Goal: Task Accomplishment & Management: Complete application form

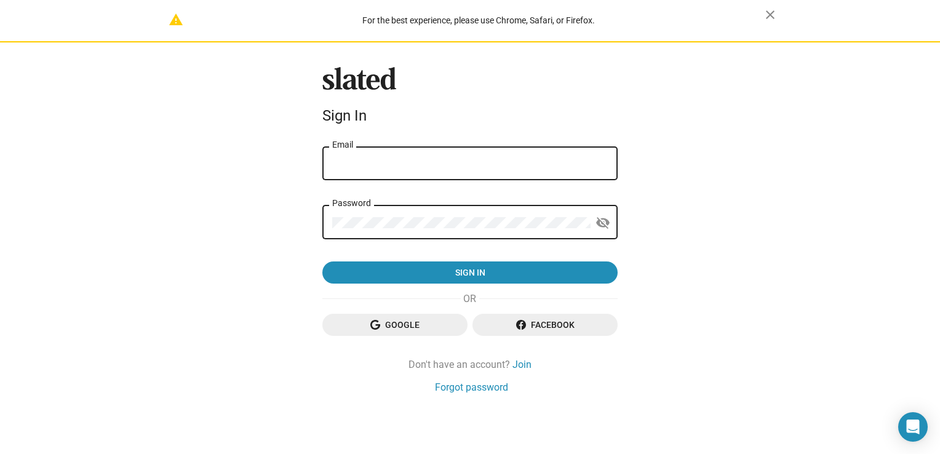
type input "cgnewfilm@gmail.com"
click at [614, 226] on div "Password visibility_off" at bounding box center [469, 221] width 295 height 36
click at [596, 223] on mat-icon "visibility_off" at bounding box center [603, 222] width 15 height 19
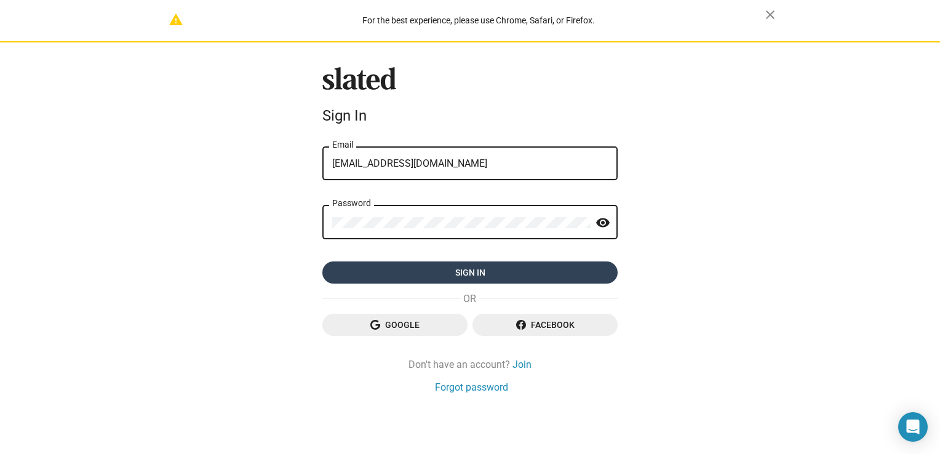
click at [492, 268] on span "Sign in" at bounding box center [470, 272] width 276 height 22
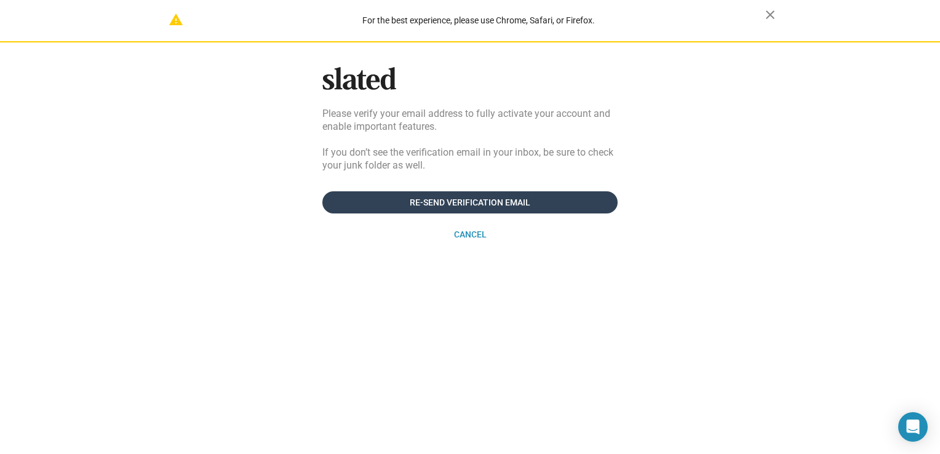
click at [471, 207] on span "Re-send verification email" at bounding box center [470, 202] width 276 height 22
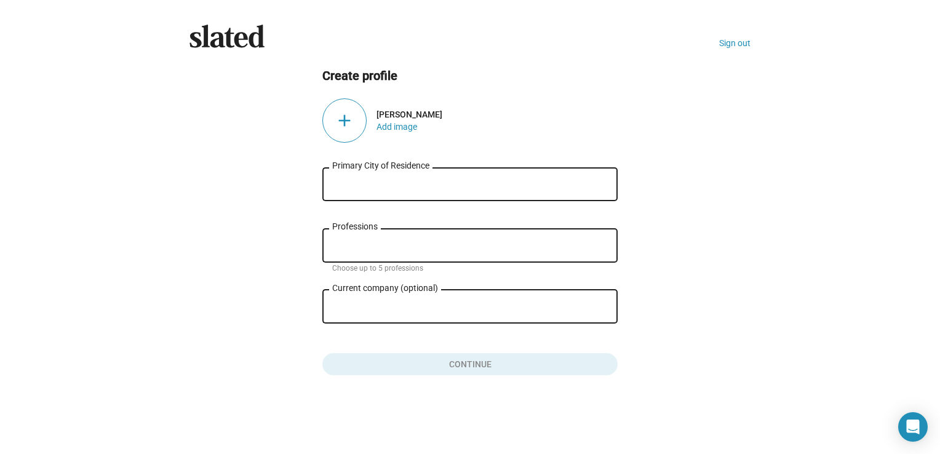
click at [393, 176] on div "Primary City of Residence" at bounding box center [470, 183] width 276 height 36
click at [408, 320] on div "Current company (optional)" at bounding box center [461, 305] width 258 height 36
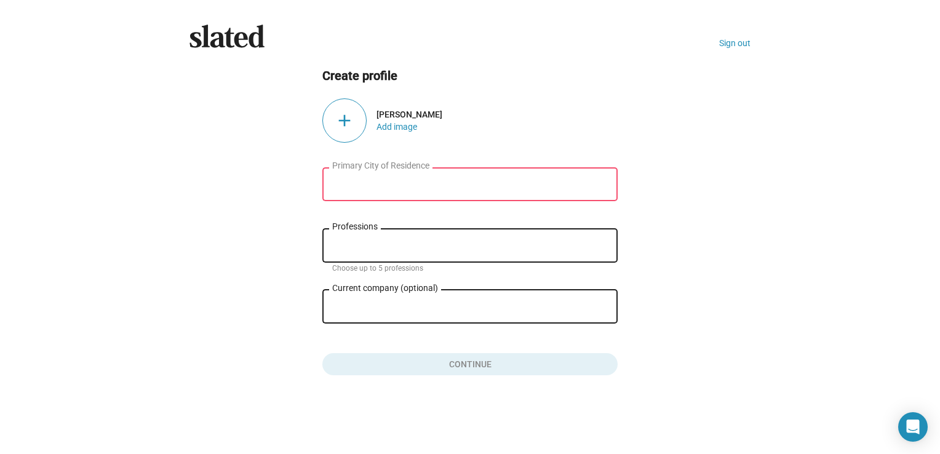
click at [399, 298] on div "Current company (optional)" at bounding box center [461, 305] width 258 height 36
click at [370, 237] on div "Professions" at bounding box center [470, 244] width 276 height 36
click at [391, 182] on input "Primary City of Residence" at bounding box center [470, 184] width 276 height 11
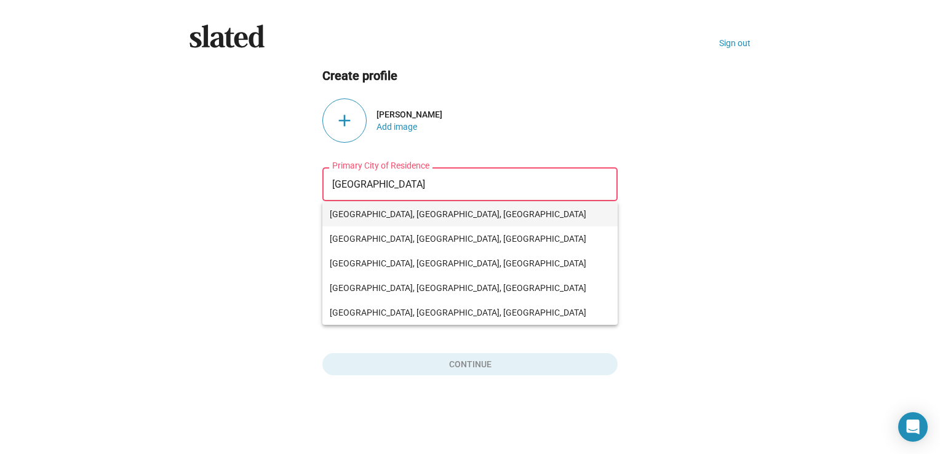
click at [368, 221] on span "Nashville, TN, USA" at bounding box center [470, 214] width 281 height 25
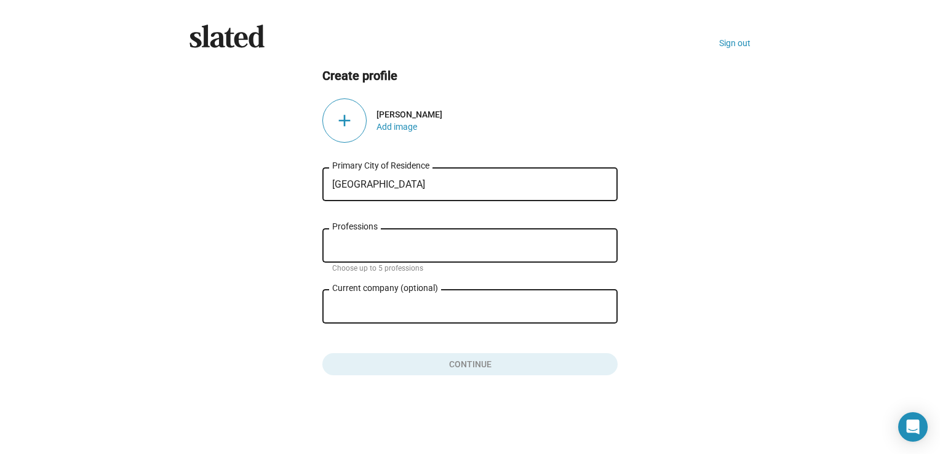
type input "Nashville, TN, USA"
click at [402, 307] on input "Current company (optional)" at bounding box center [461, 306] width 258 height 11
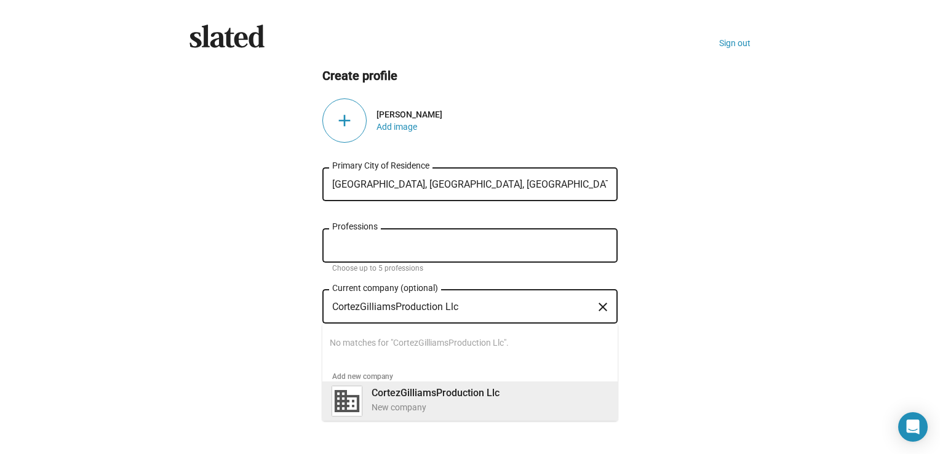
type input "CortezGilliamsProduction Llc"
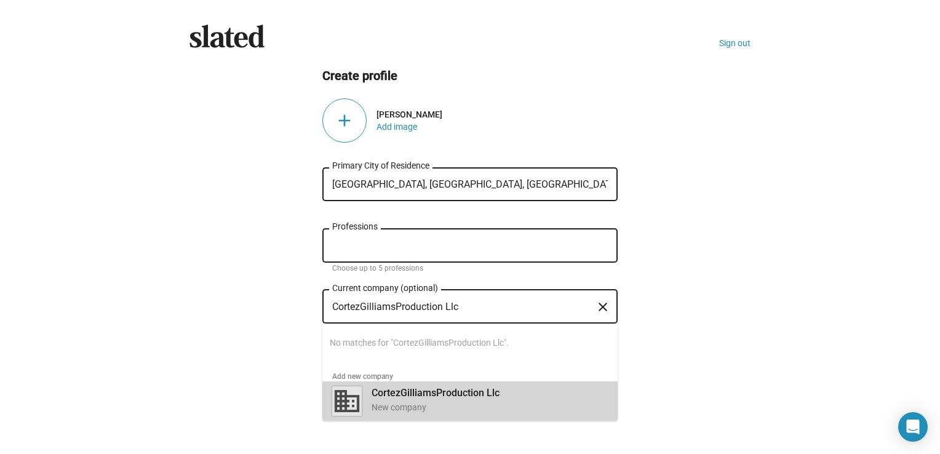
click at [488, 394] on b "CortezGilliamsProduction Llc" at bounding box center [436, 393] width 128 height 12
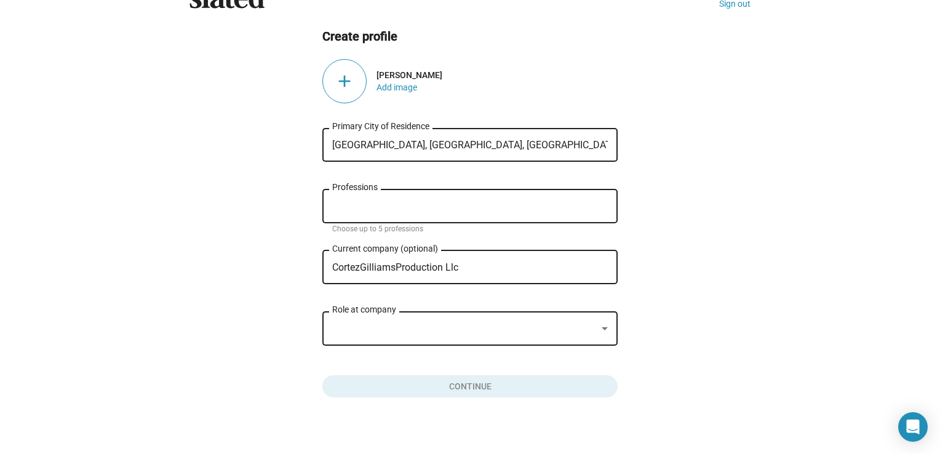
scroll to position [51, 0]
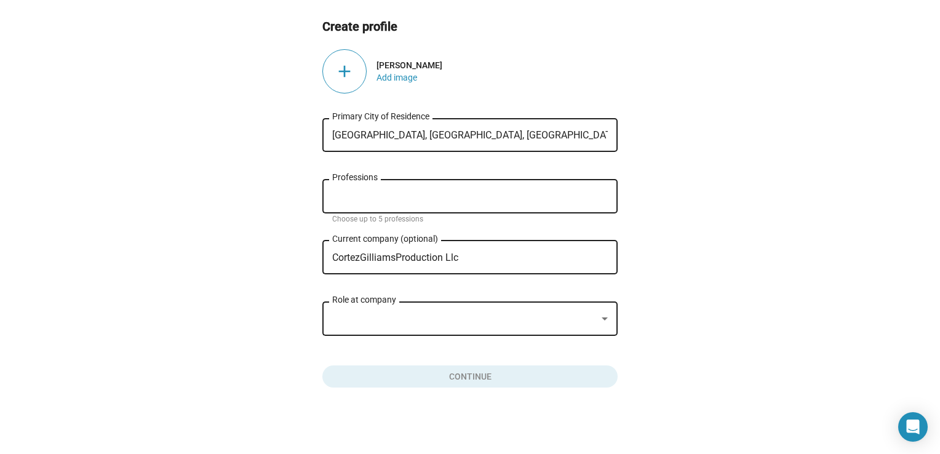
click at [473, 315] on div at bounding box center [464, 319] width 265 height 13
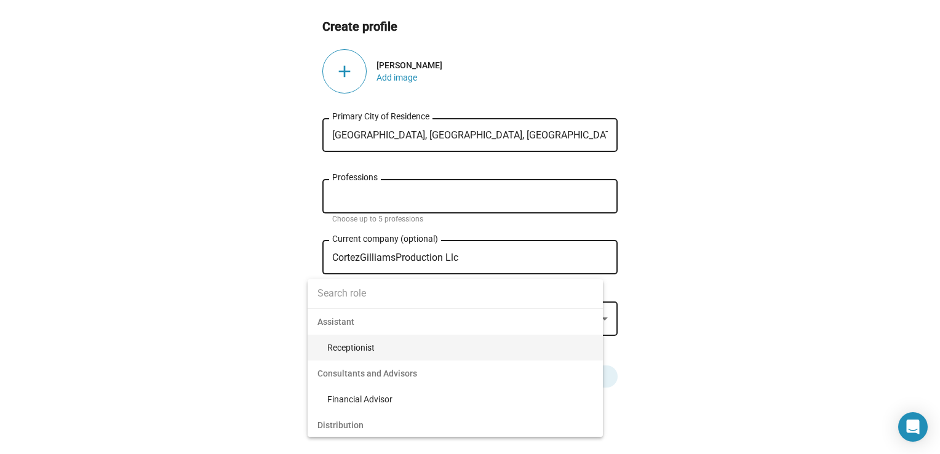
click at [795, 292] on div at bounding box center [470, 227] width 940 height 454
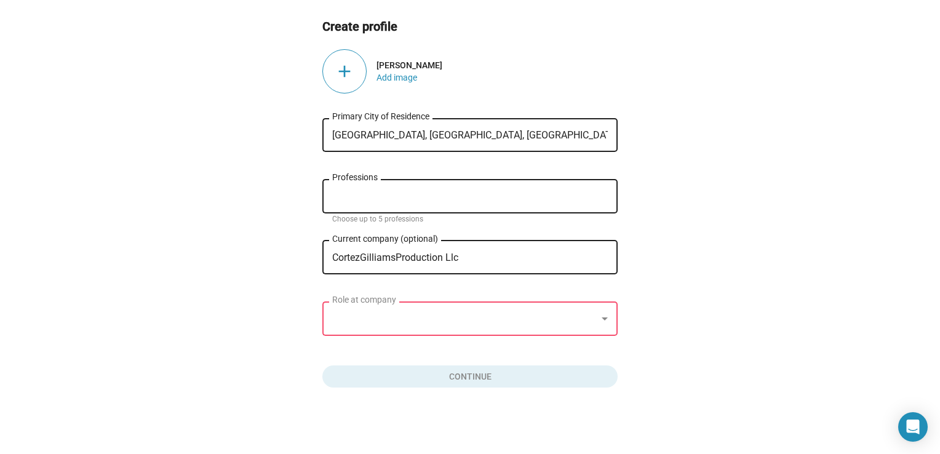
click at [487, 308] on div "Role at company" at bounding box center [470, 317] width 276 height 36
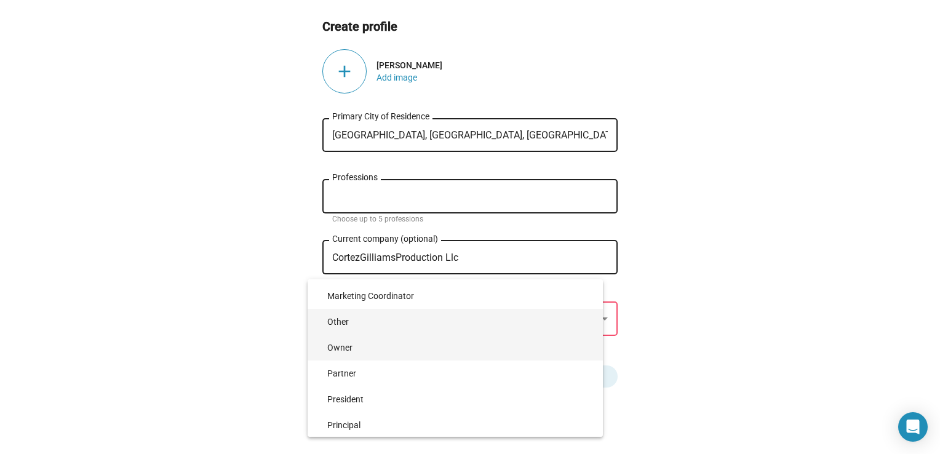
scroll to position [3305, 0]
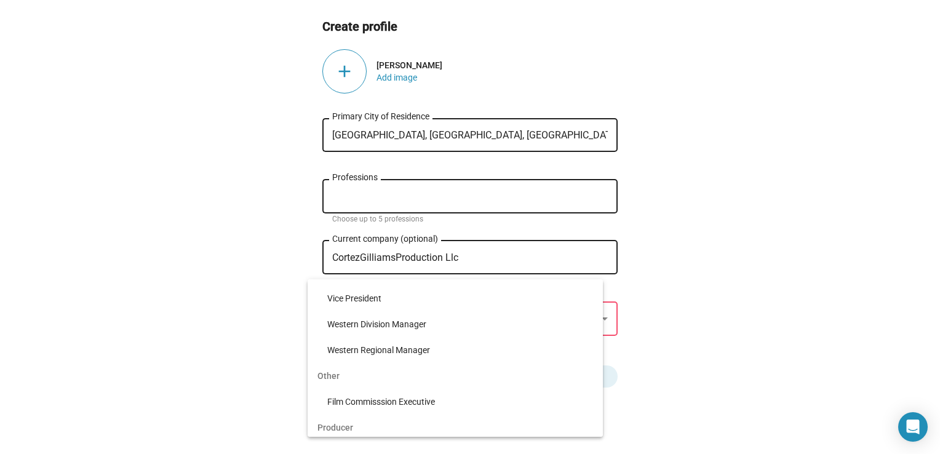
drag, startPoint x: 712, startPoint y: 377, endPoint x: 471, endPoint y: 295, distance: 253.9
click at [712, 376] on div at bounding box center [470, 227] width 940 height 454
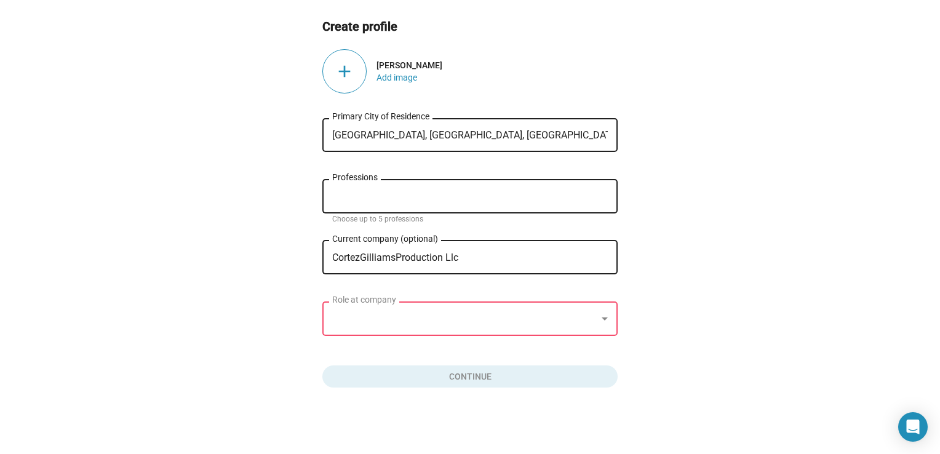
click at [463, 311] on div "Role at company" at bounding box center [470, 317] width 276 height 36
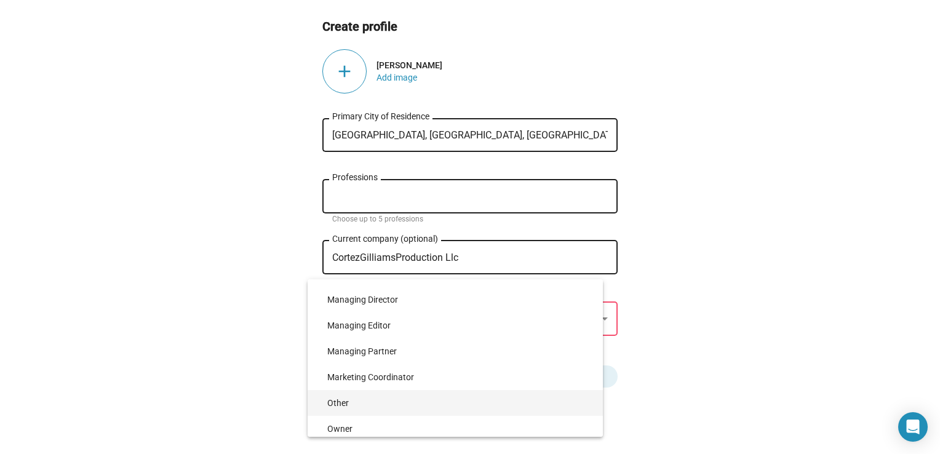
scroll to position [2627, 0]
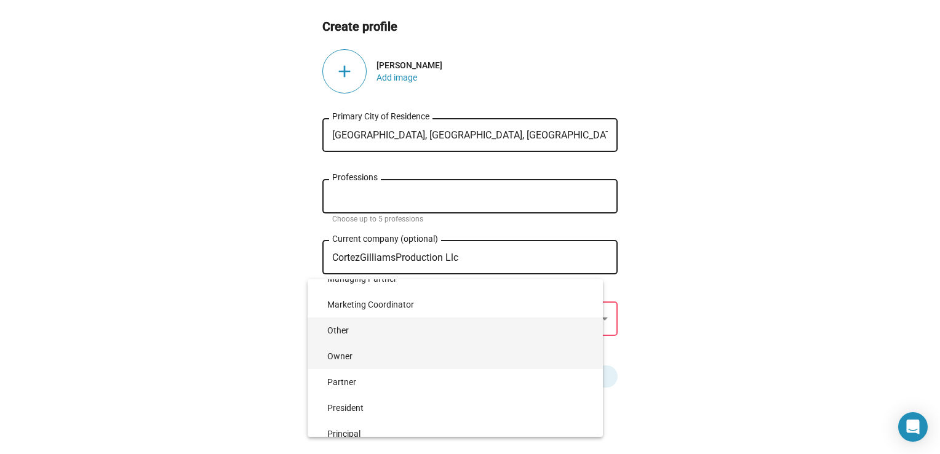
click at [367, 356] on span "Owner" at bounding box center [460, 356] width 266 height 26
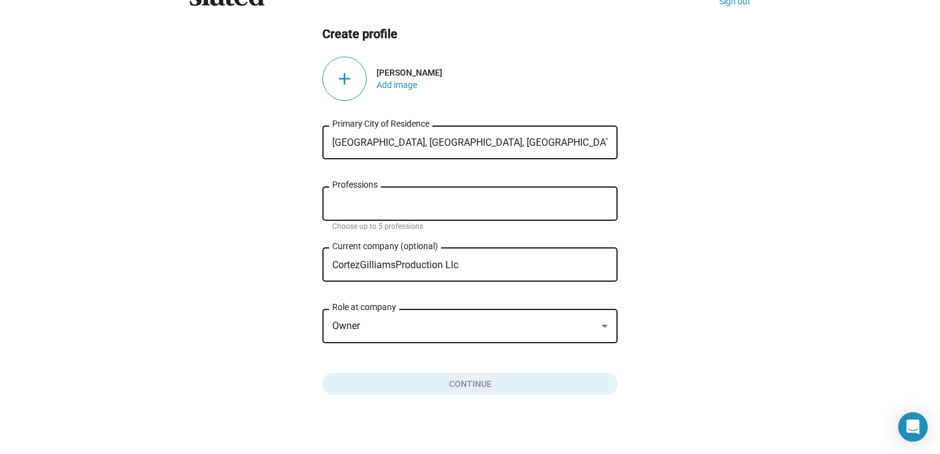
scroll to position [51, 0]
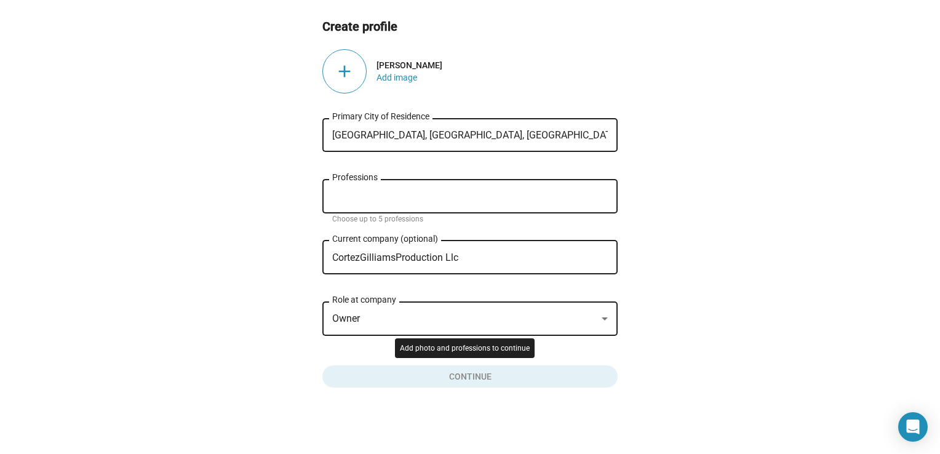
click at [460, 383] on button "Click here to validate form" at bounding box center [469, 374] width 295 height 27
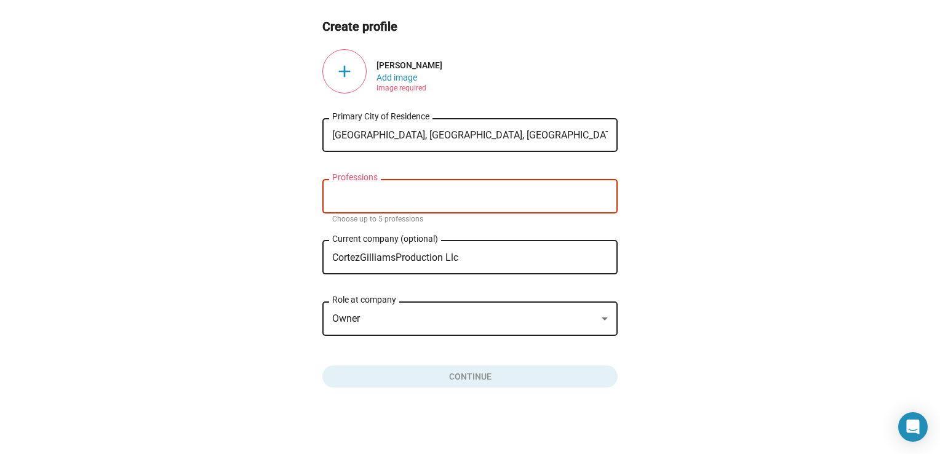
click at [385, 210] on div "Professions" at bounding box center [470, 195] width 276 height 36
drag, startPoint x: 247, startPoint y: 210, endPoint x: 280, endPoint y: 204, distance: 33.2
click at [257, 210] on ng-component "Create profile add Cortez V Gilliams Add image Image required Nashville, TN, US…" at bounding box center [469, 202] width 561 height 369
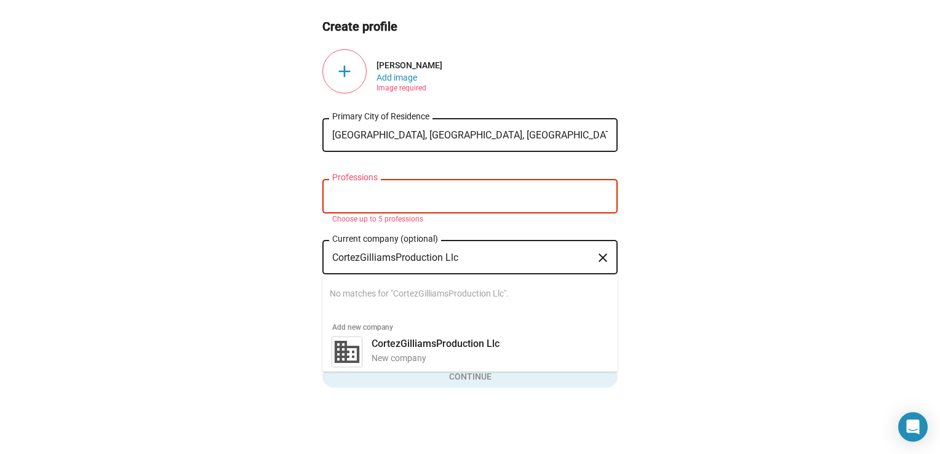
click at [516, 263] on div "CortezGilliamsProduction Llc Current company (optional)" at bounding box center [461, 256] width 258 height 36
click at [448, 197] on input "Professions" at bounding box center [473, 196] width 276 height 11
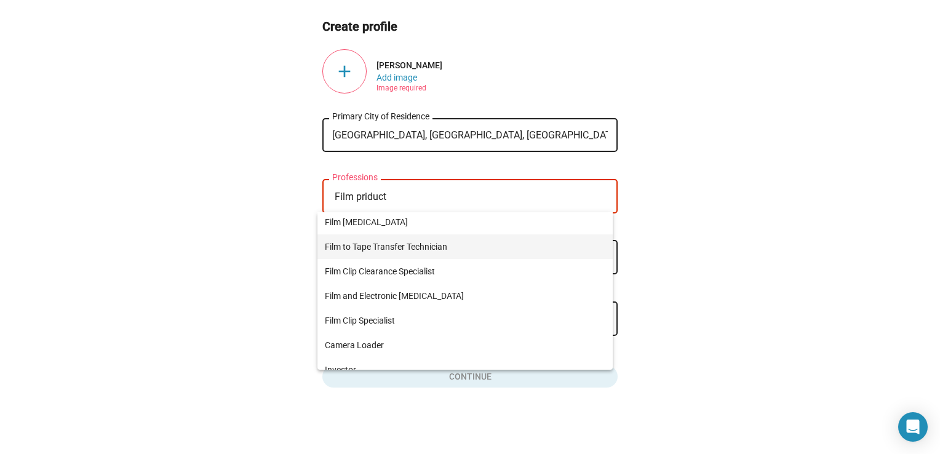
scroll to position [0, 0]
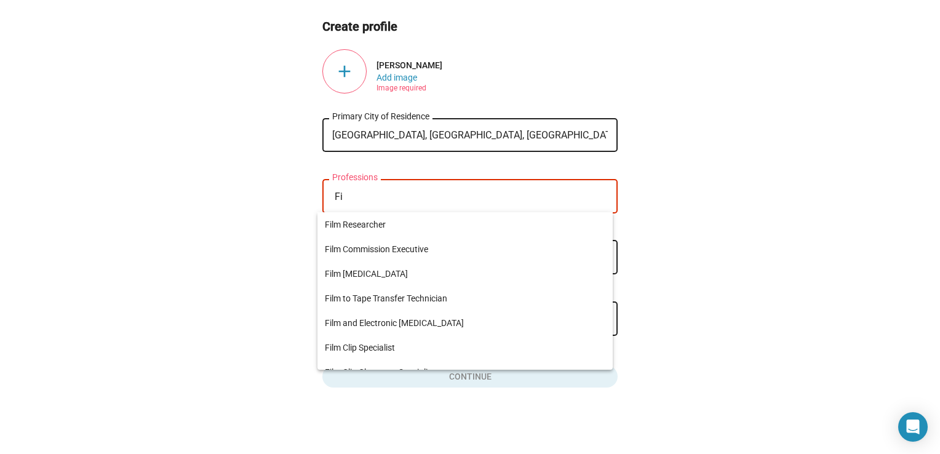
type input "F"
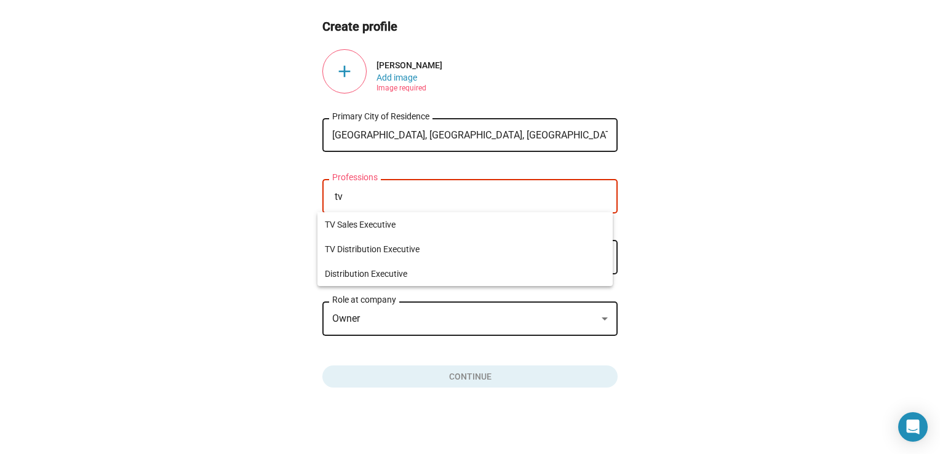
type input "t"
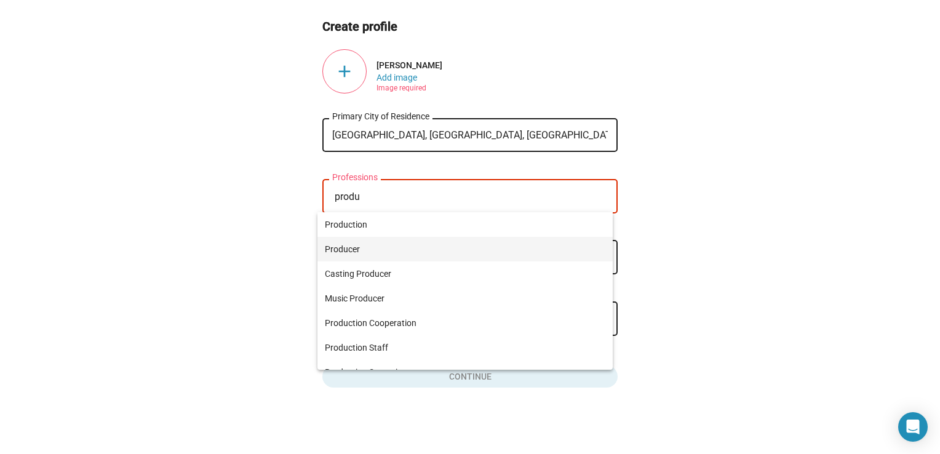
type input "produ"
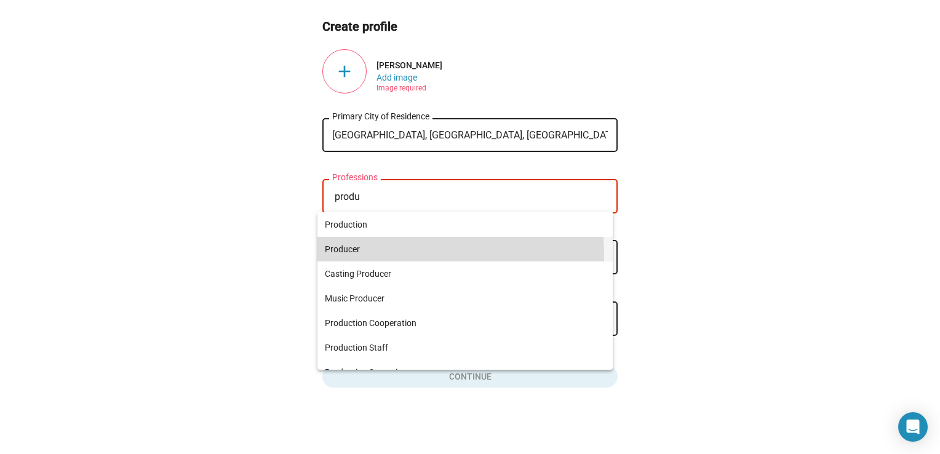
click at [348, 255] on span "Producer" at bounding box center [465, 249] width 281 height 25
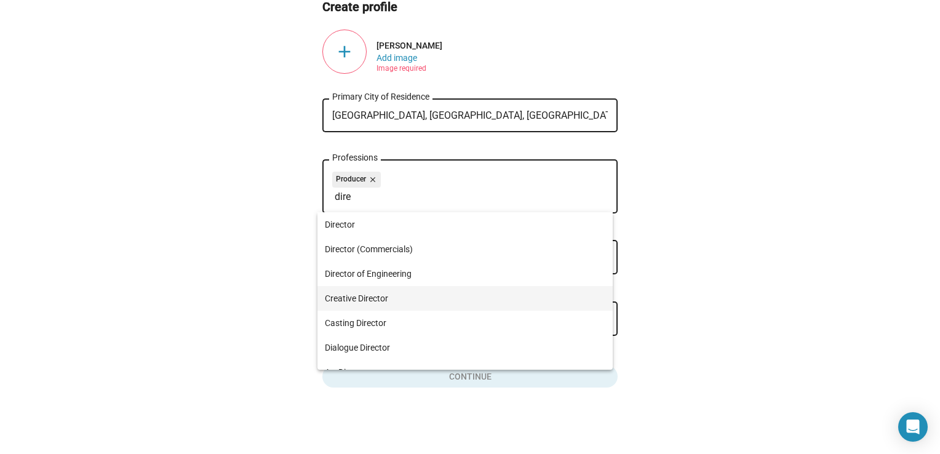
type input "dire"
click at [372, 300] on span "Creative Director" at bounding box center [465, 298] width 281 height 25
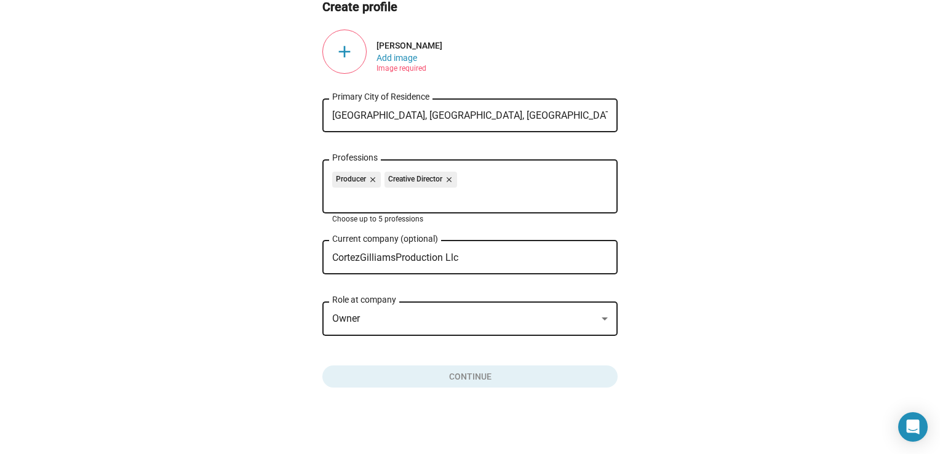
click at [477, 392] on div "Slated Sign out Create profile add Cortez V Gilliams Add image Image required N…" at bounding box center [470, 177] width 581 height 442
click at [485, 164] on div "Producer close Creative Director close Professions" at bounding box center [470, 185] width 276 height 56
click at [477, 179] on div "Producer close Creative Director close" at bounding box center [470, 182] width 276 height 20
drag, startPoint x: 472, startPoint y: 187, endPoint x: 466, endPoint y: 193, distance: 8.3
click at [472, 187] on div "Producer close Creative Director close" at bounding box center [470, 182] width 276 height 20
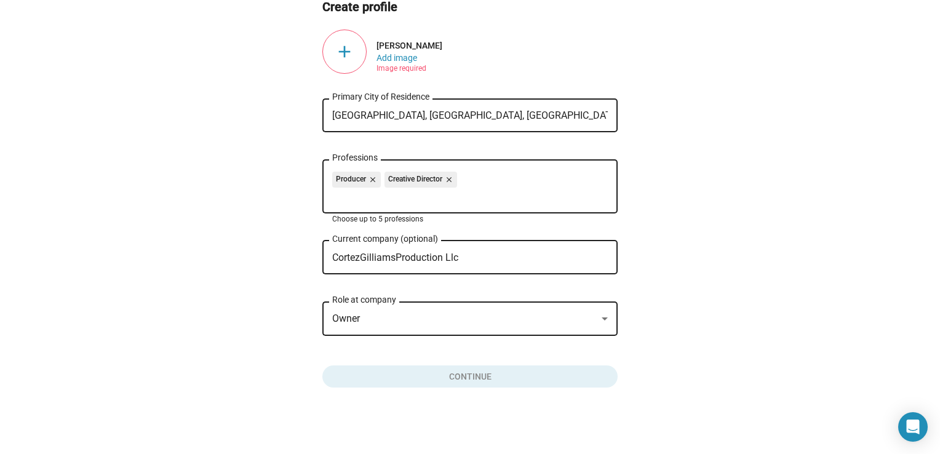
click at [465, 194] on input "Professions" at bounding box center [473, 196] width 276 height 11
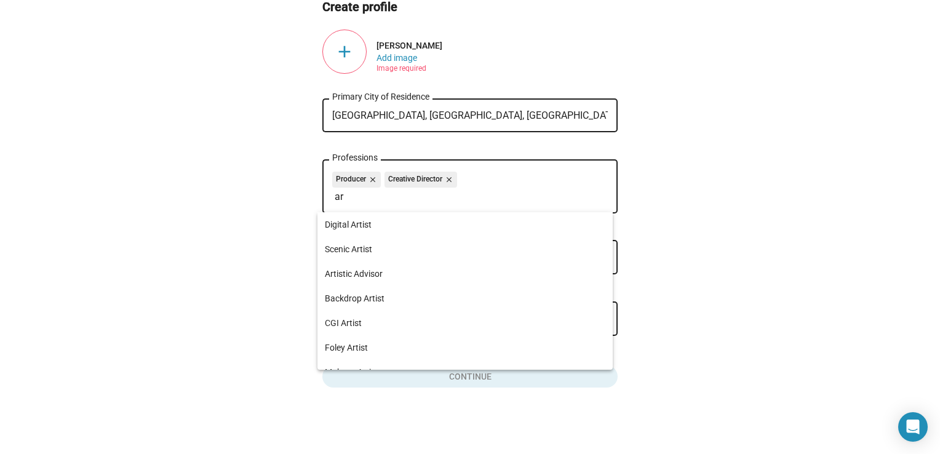
type input "a"
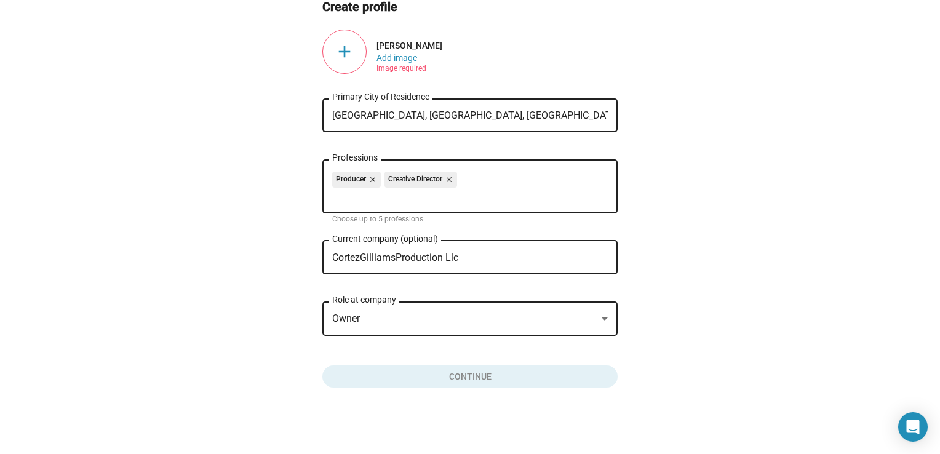
drag, startPoint x: 453, startPoint y: 201, endPoint x: 445, endPoint y: 201, distance: 8.6
click at [448, 201] on div "Producer close Creative Director close Professions" at bounding box center [470, 185] width 276 height 56
click at [386, 205] on div "Producer close Creative Director close Professions" at bounding box center [470, 185] width 276 height 56
click at [508, 183] on div "Producer close Creative Director close" at bounding box center [470, 182] width 276 height 20
click at [450, 196] on input "Professions" at bounding box center [473, 196] width 276 height 11
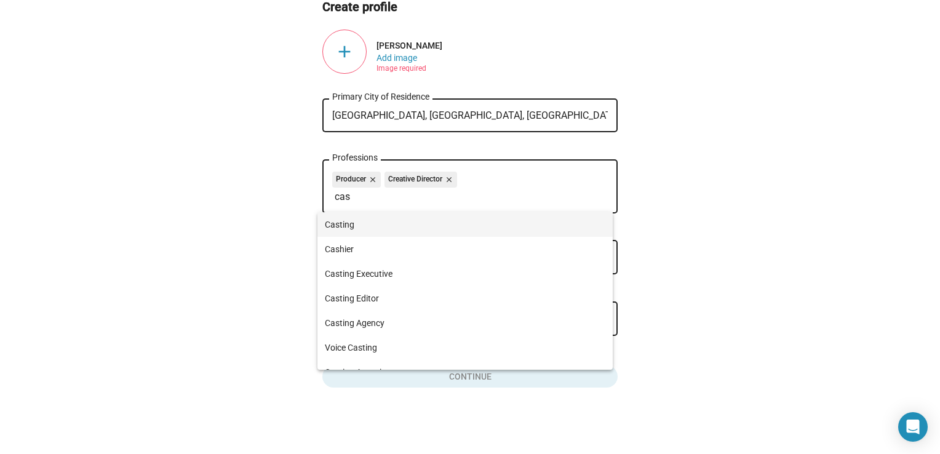
type input "cas"
click at [325, 229] on mat-option "Casting" at bounding box center [464, 224] width 295 height 25
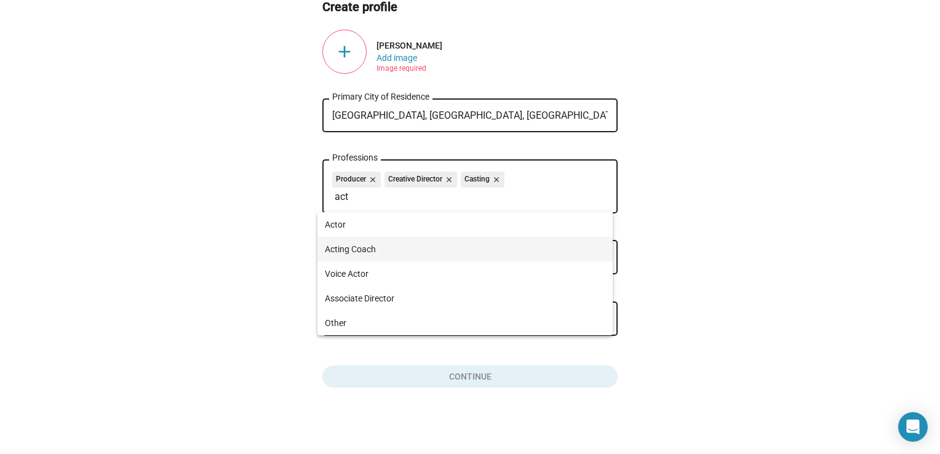
type input "act"
click at [354, 254] on span "Acting Coach" at bounding box center [465, 249] width 281 height 25
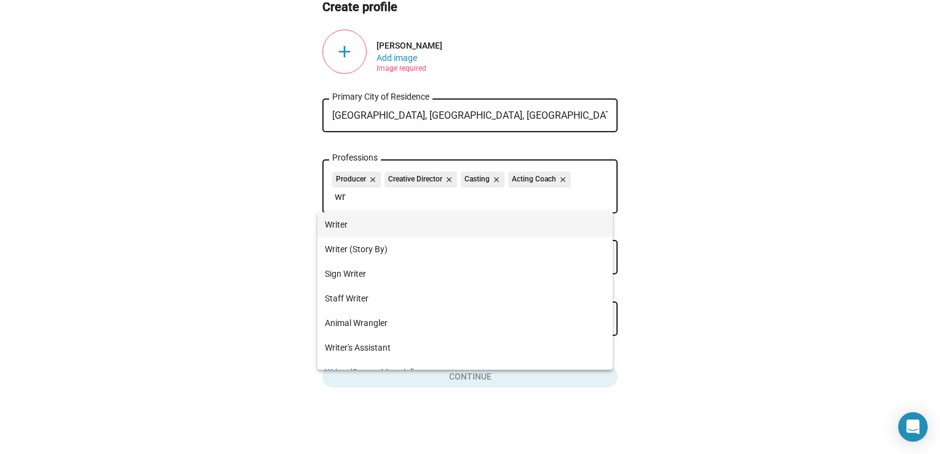
type input "wr"
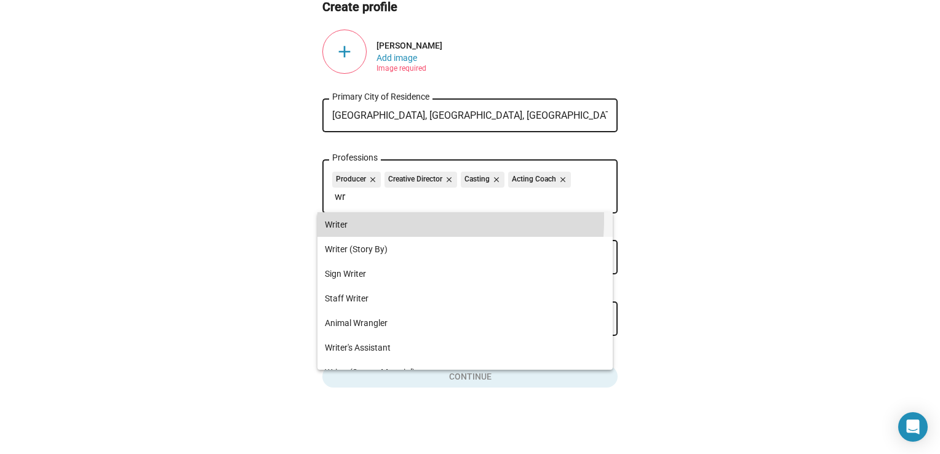
click at [345, 218] on span "Writer" at bounding box center [465, 224] width 281 height 25
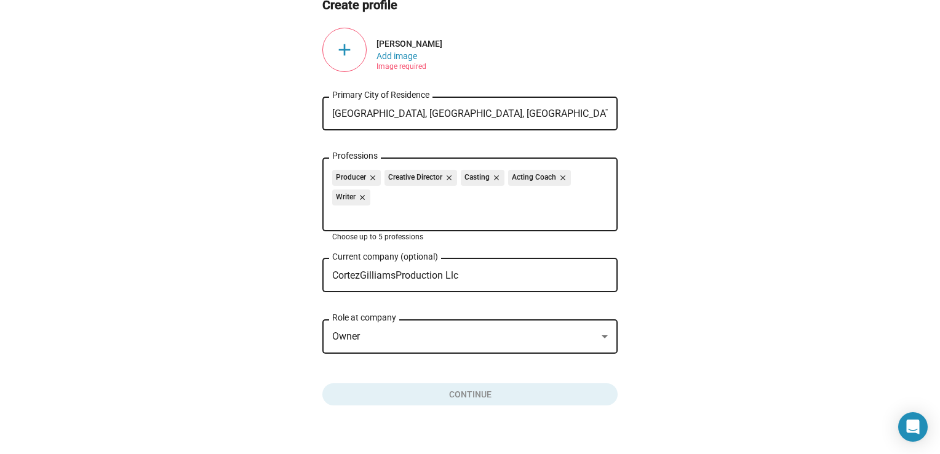
scroll to position [90, 0]
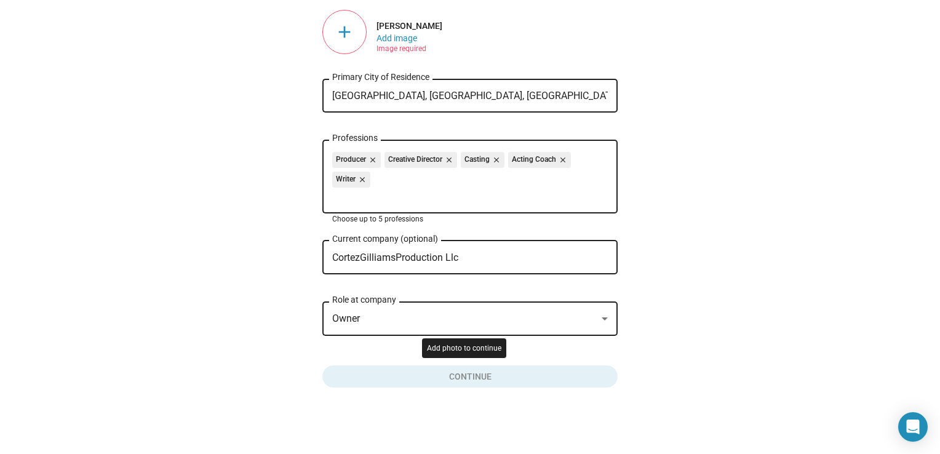
drag, startPoint x: 449, startPoint y: 387, endPoint x: 444, endPoint y: 381, distance: 7.4
click at [448, 387] on button "Click here to validate form" at bounding box center [469, 374] width 295 height 27
click at [411, 262] on input "CortezGilliamsProduction Llc" at bounding box center [461, 257] width 258 height 11
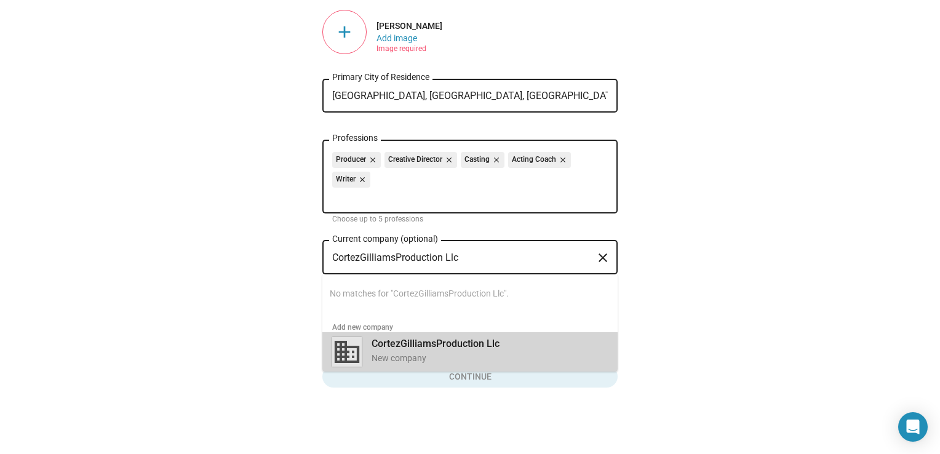
click at [431, 353] on div "New company" at bounding box center [490, 359] width 236 height 12
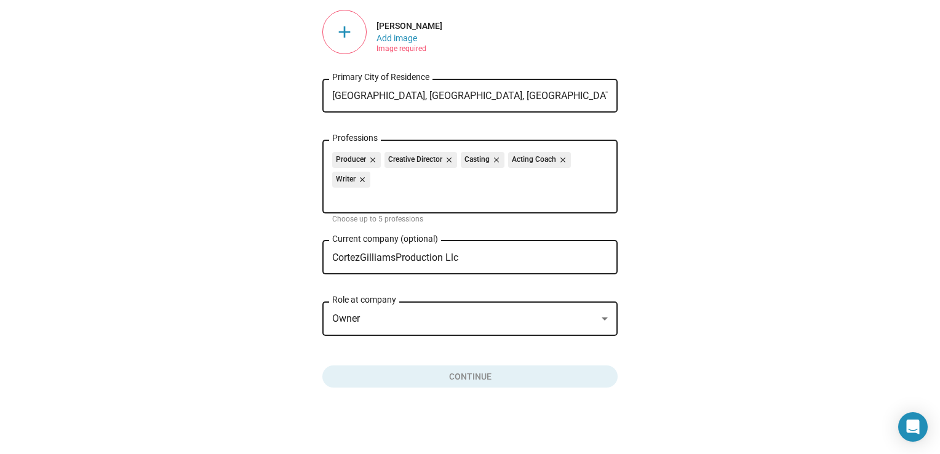
click at [409, 313] on div "Owner" at bounding box center [464, 319] width 265 height 13
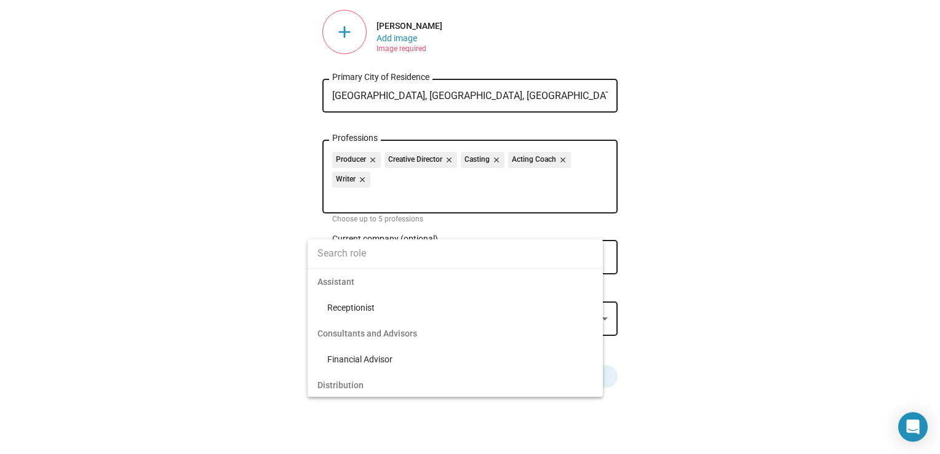
scroll to position [2596, 0]
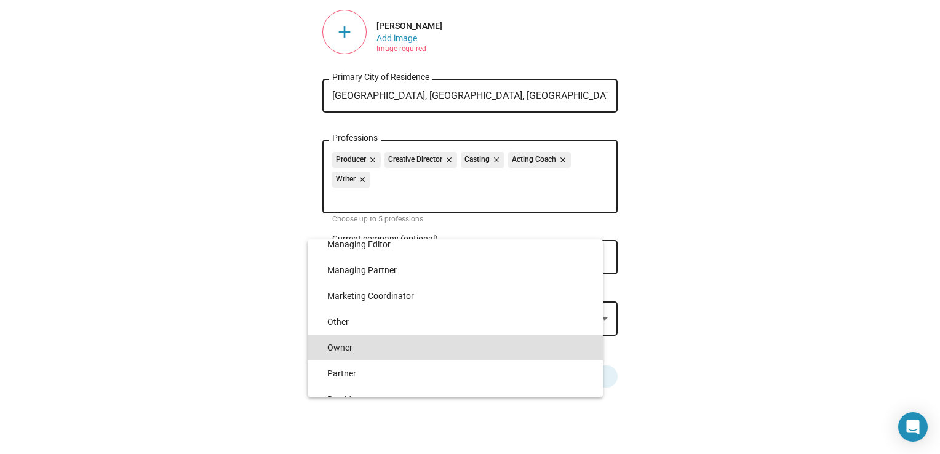
click at [382, 347] on span "Owner" at bounding box center [460, 348] width 266 height 26
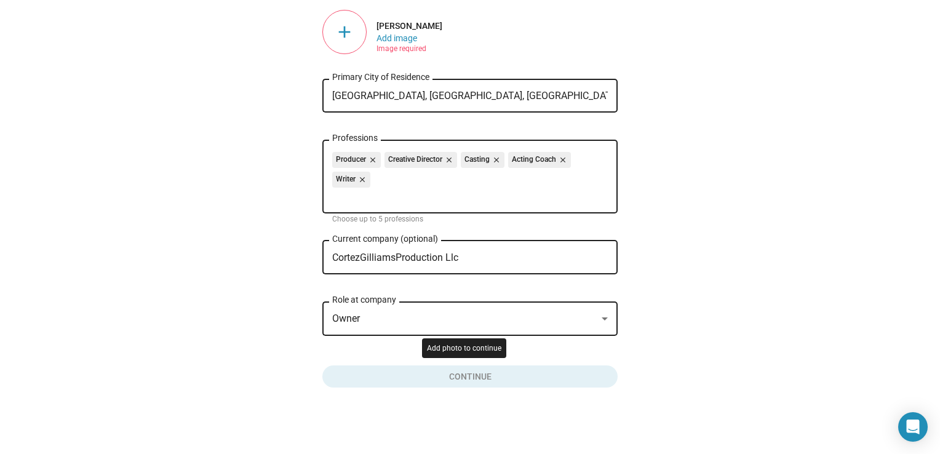
click at [395, 383] on button "Click here to validate form" at bounding box center [469, 374] width 295 height 27
click at [393, 381] on button "Click here to validate form" at bounding box center [469, 374] width 295 height 27
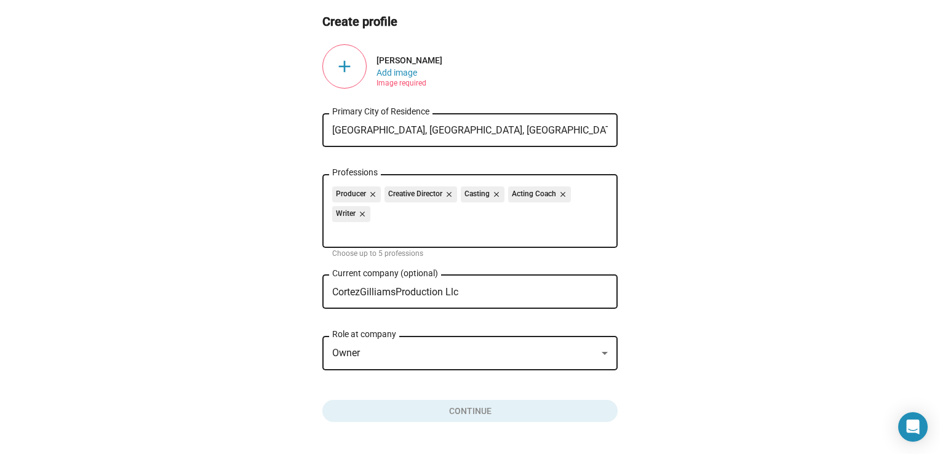
scroll to position [0, 0]
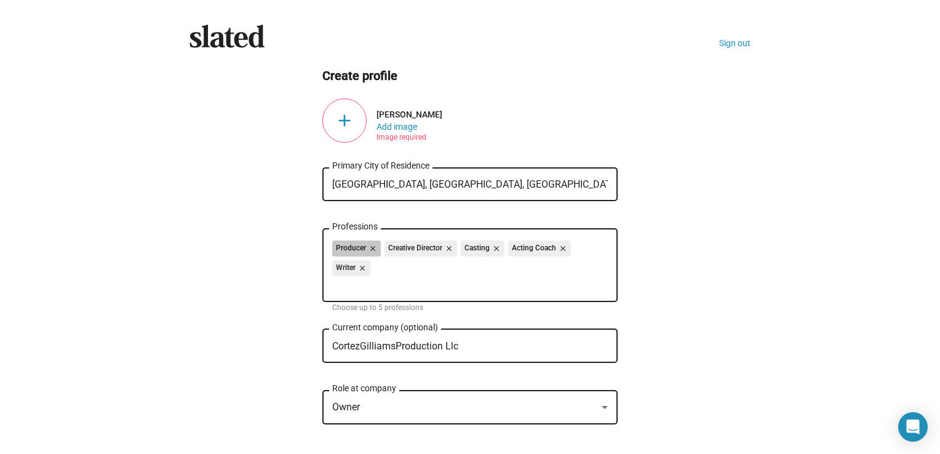
click at [420, 265] on div "Producer close Creative Director close Casting close Acting Coach close Writer …" at bounding box center [470, 260] width 276 height 39
click at [381, 269] on div "Producer close Creative Director close Casting close Acting Coach close Writer …" at bounding box center [470, 260] width 276 height 39
drag, startPoint x: 448, startPoint y: 277, endPoint x: 419, endPoint y: 287, distance: 31.3
click at [446, 279] on div "Producer close Creative Director close Casting close Acting Coach close Writer …" at bounding box center [470, 260] width 276 height 39
click at [416, 288] on input "Professions" at bounding box center [473, 285] width 276 height 11
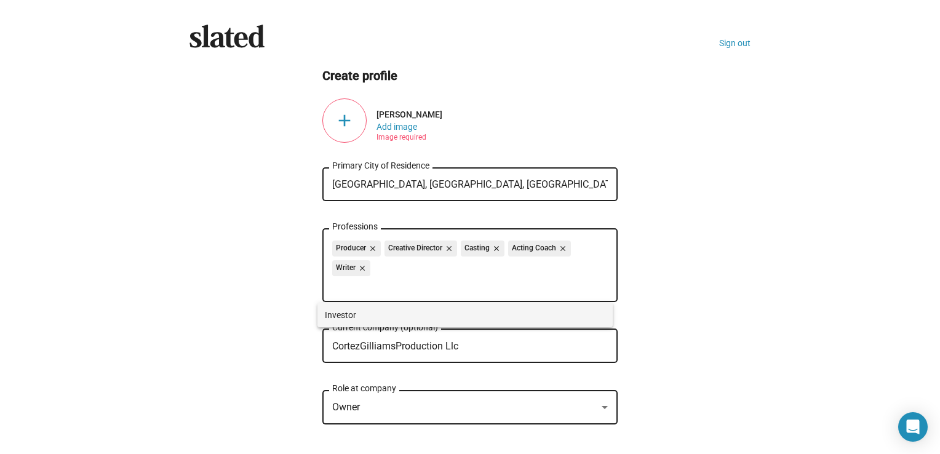
click at [368, 314] on span "Investor" at bounding box center [465, 315] width 281 height 25
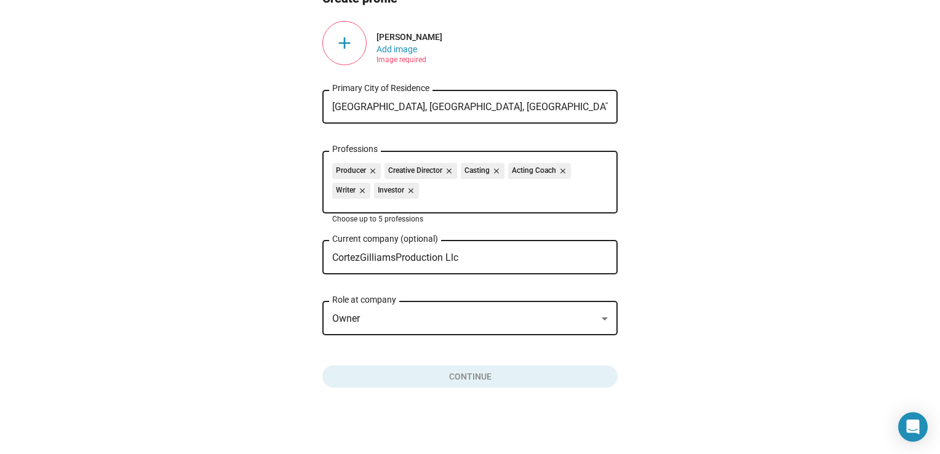
scroll to position [79, 0]
click at [407, 193] on mat-icon "close" at bounding box center [409, 190] width 11 height 11
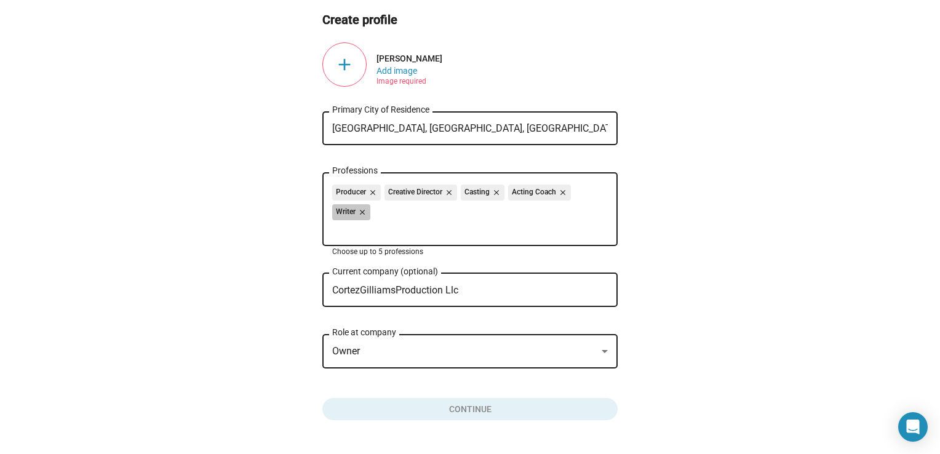
scroll to position [62, 0]
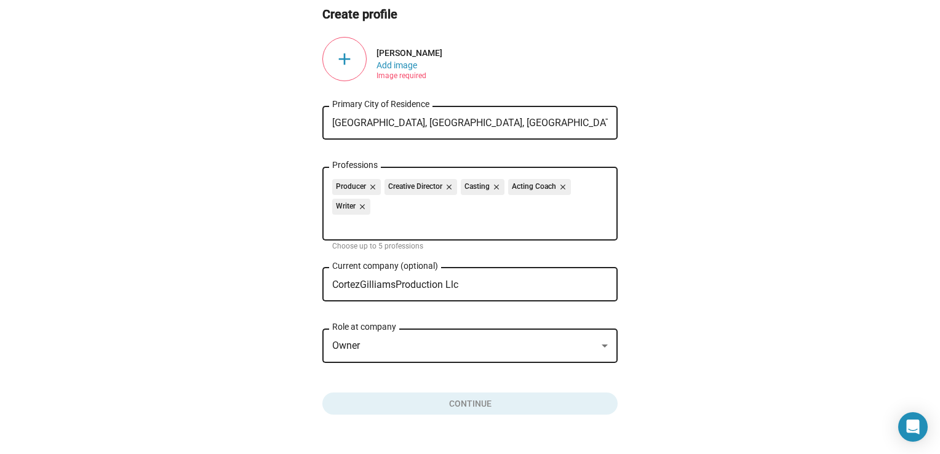
click at [330, 63] on div "add" at bounding box center [344, 59] width 44 height 44
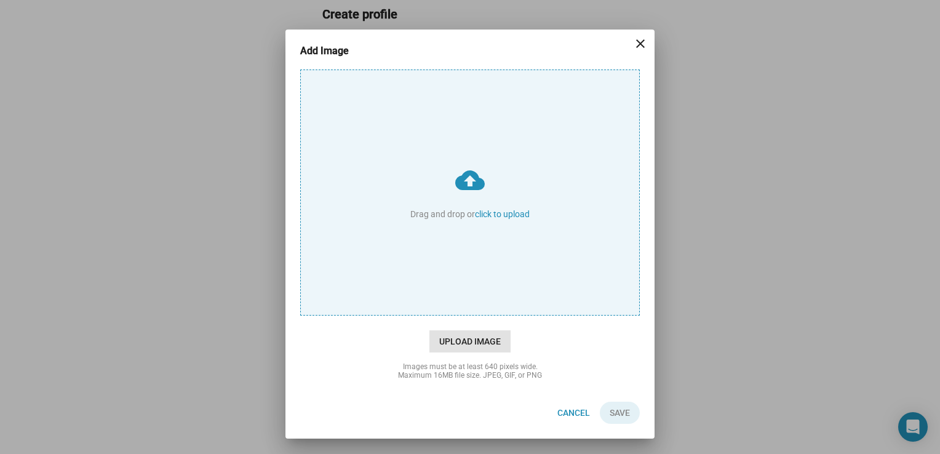
click at [461, 339] on span "Upload Image" at bounding box center [469, 341] width 81 height 22
click at [461, 315] on input "cloud_upload Drag and drop or click to upload" at bounding box center [470, 192] width 338 height 245
type input "C:\fakepath\c0cb6f45-d8d0-4720-b21e-faee9fcf8329.png"
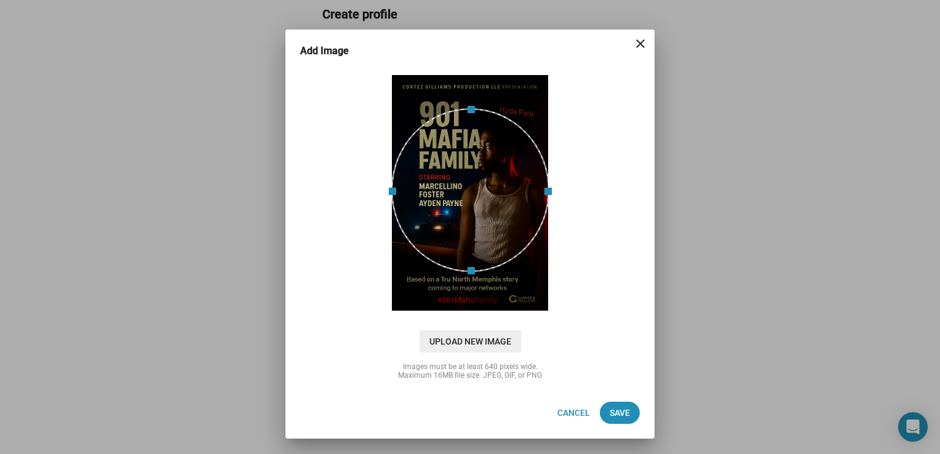
drag, startPoint x: 519, startPoint y: 242, endPoint x: 519, endPoint y: 228, distance: 14.8
click at [520, 233] on div at bounding box center [470, 190] width 158 height 164
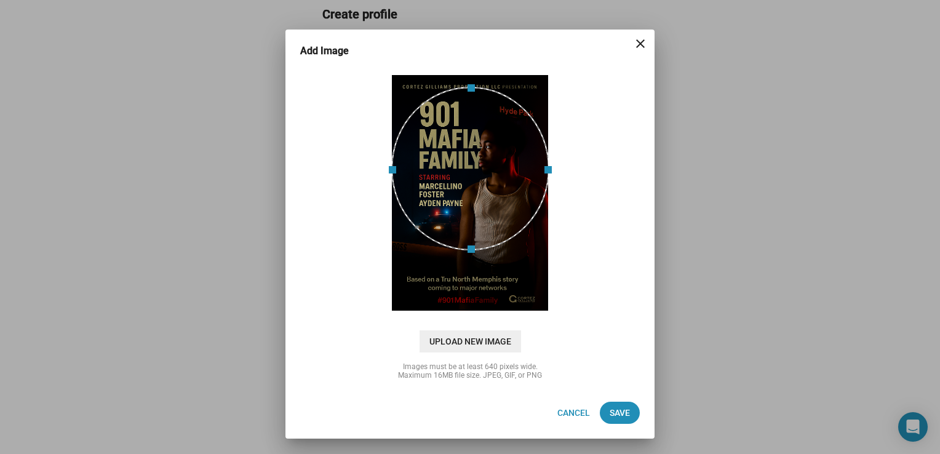
drag, startPoint x: 516, startPoint y: 216, endPoint x: 511, endPoint y: 202, distance: 15.0
click at [511, 202] on div at bounding box center [470, 169] width 158 height 164
click at [623, 407] on span "Save" at bounding box center [620, 413] width 20 height 22
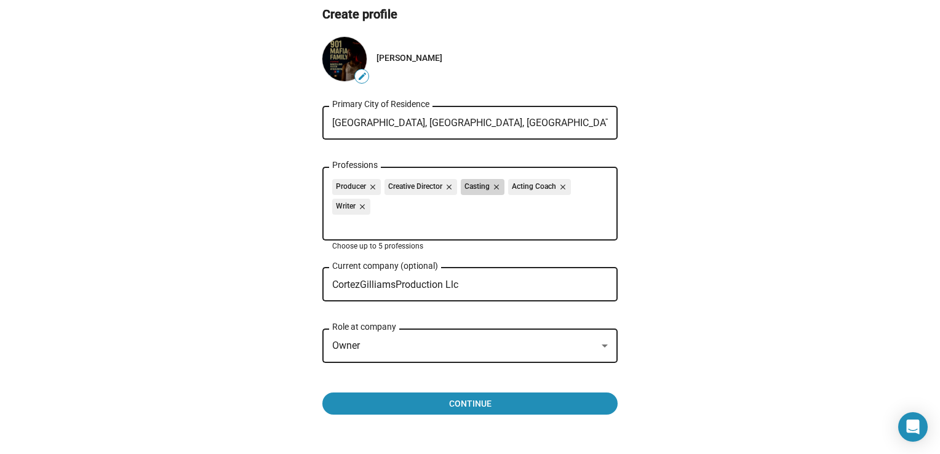
click at [491, 186] on mat-icon "close" at bounding box center [495, 186] width 11 height 11
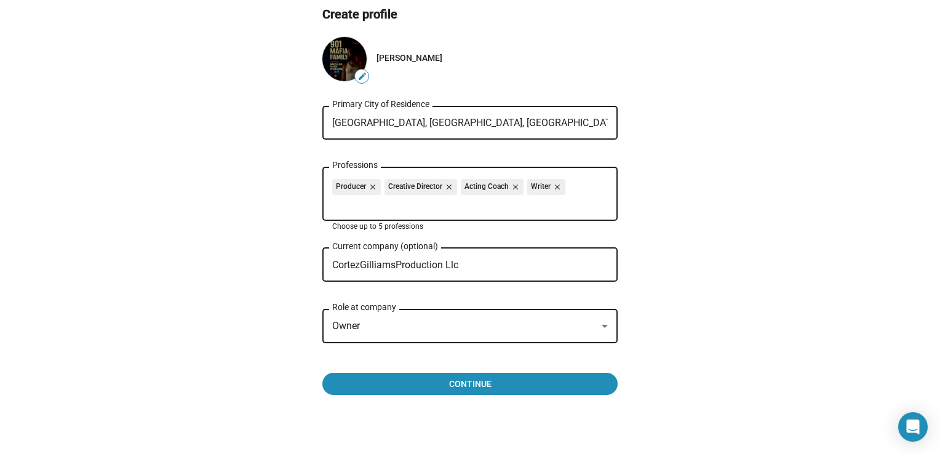
click at [516, 186] on mat-icon "close" at bounding box center [514, 186] width 11 height 11
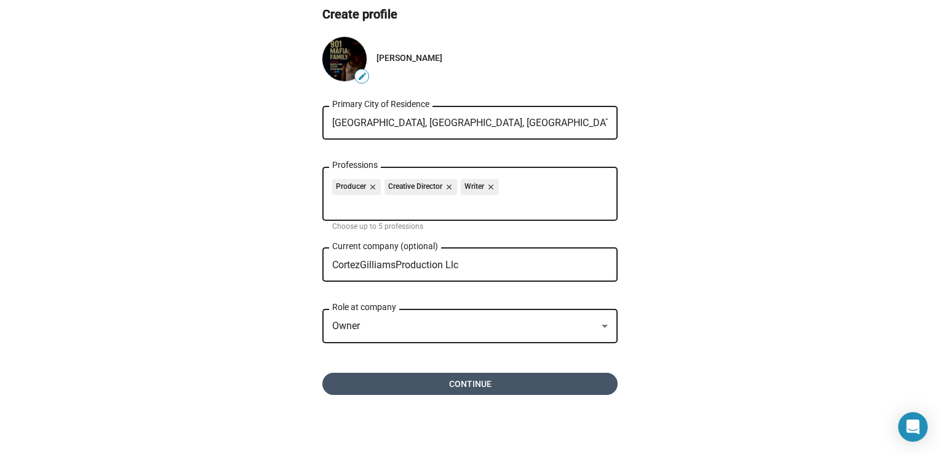
click at [533, 384] on span "Continue" at bounding box center [470, 384] width 276 height 22
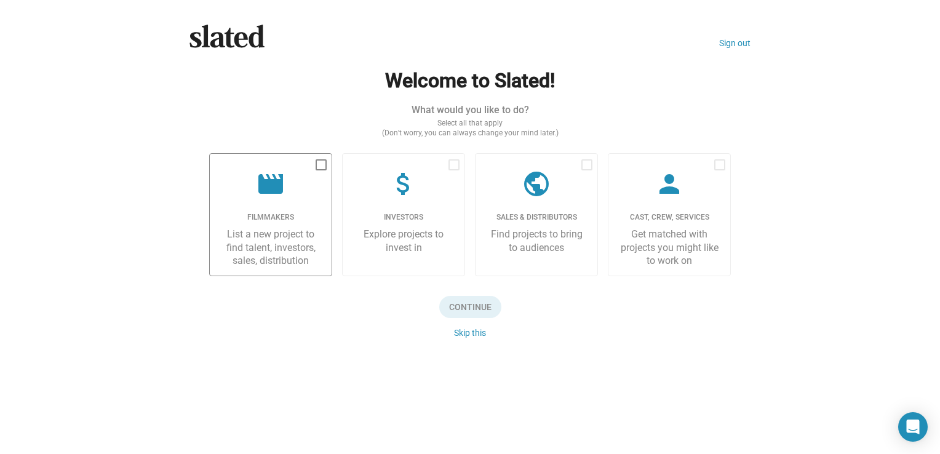
click at [329, 164] on label "movie Filmmakers List a new project to find talent, investors, sales, distribut…" at bounding box center [270, 214] width 123 height 123
click at [321, 170] on input "checkbox" at bounding box center [321, 170] width 1 height 1
checkbox input "true"
click at [471, 309] on span "Continue" at bounding box center [470, 307] width 62 height 22
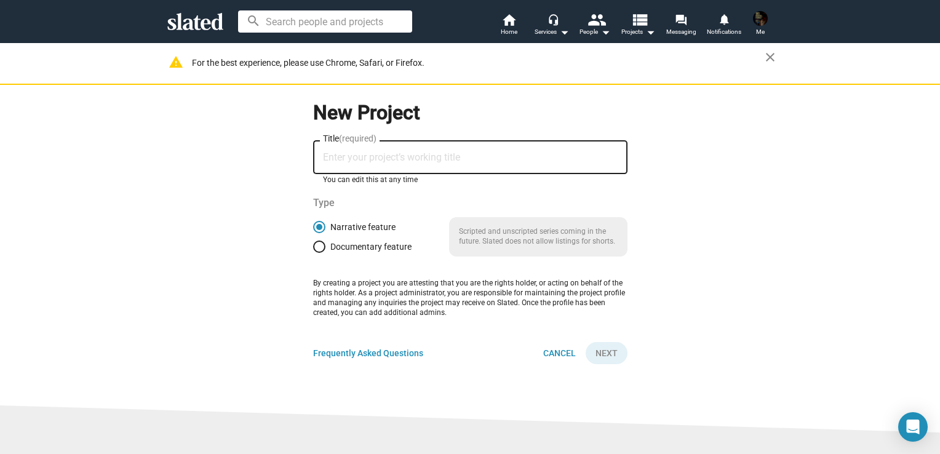
click at [329, 163] on input "Title (required)" at bounding box center [470, 157] width 295 height 11
drag, startPoint x: 385, startPoint y: 151, endPoint x: 374, endPoint y: 157, distance: 13.0
click at [384, 152] on div "Title (required)" at bounding box center [470, 156] width 295 height 36
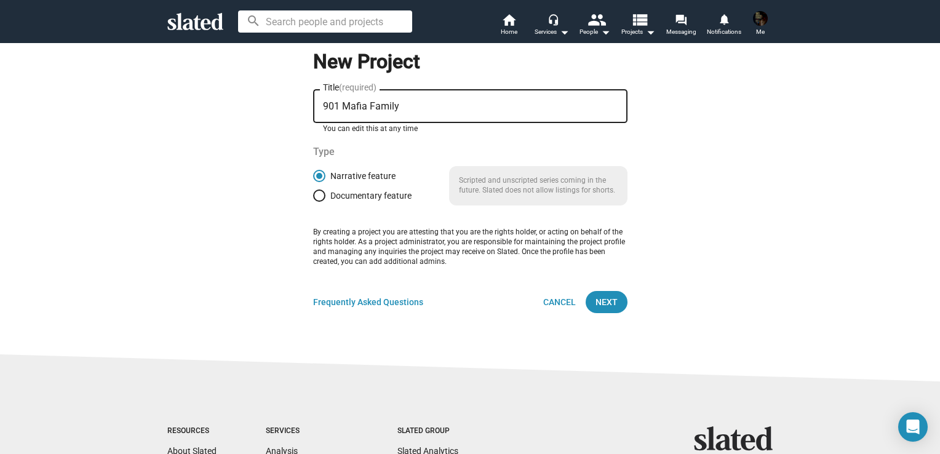
scroll to position [62, 0]
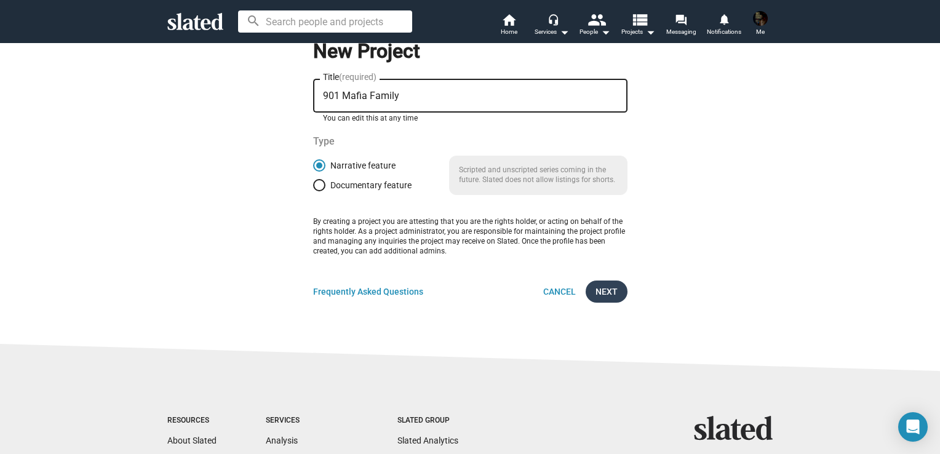
type input "901 Mafia Family"
click at [596, 291] on span "Next" at bounding box center [607, 292] width 22 height 22
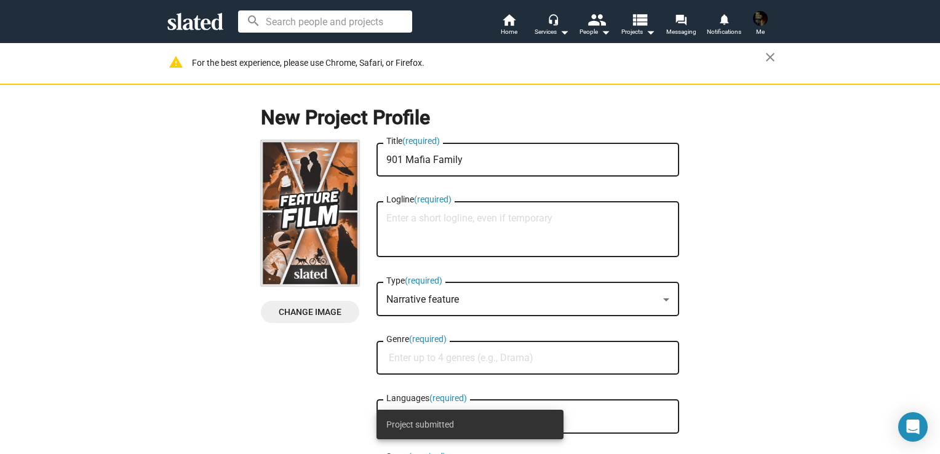
click at [310, 311] on span "Change Image" at bounding box center [310, 312] width 79 height 22
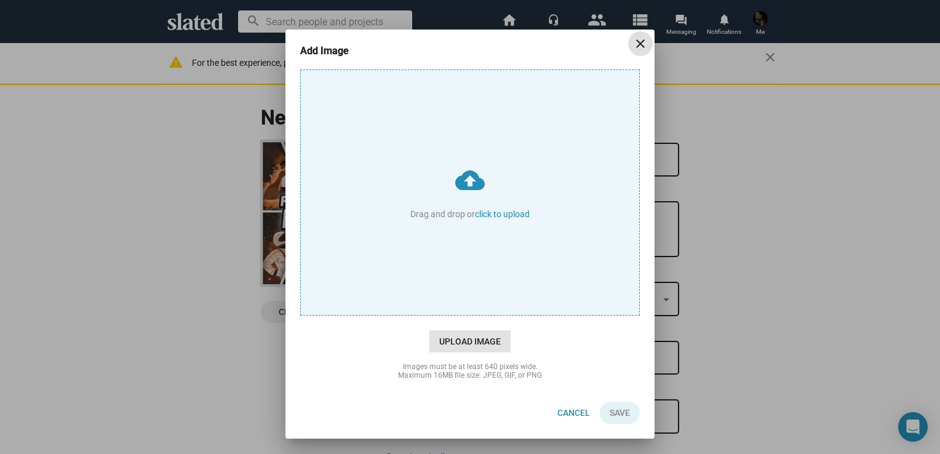
click at [472, 340] on span "Upload Image" at bounding box center [469, 341] width 81 height 22
click at [472, 315] on input "cloud_upload Drag and drop or click to upload" at bounding box center [470, 192] width 338 height 245
type input "C:\fakepath\c0cb6f45-d8d0-4720-b21e-faee9fcf8329.png"
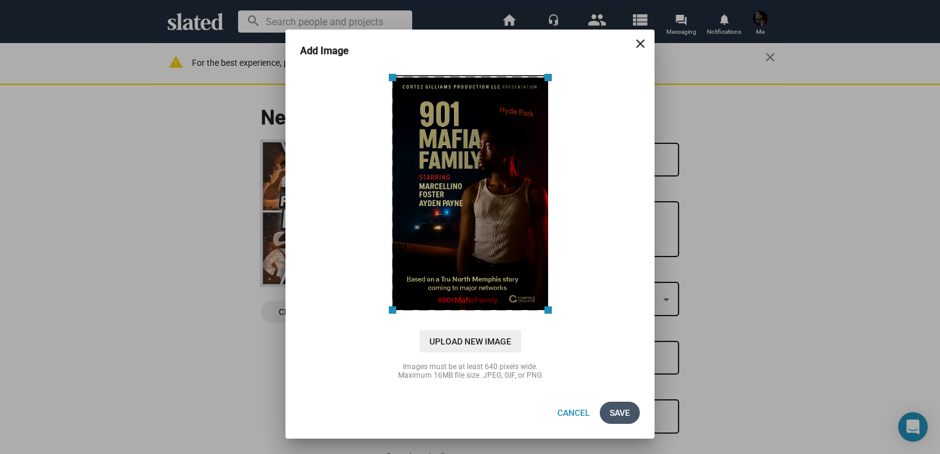
click at [633, 412] on button "Save" at bounding box center [620, 413] width 40 height 22
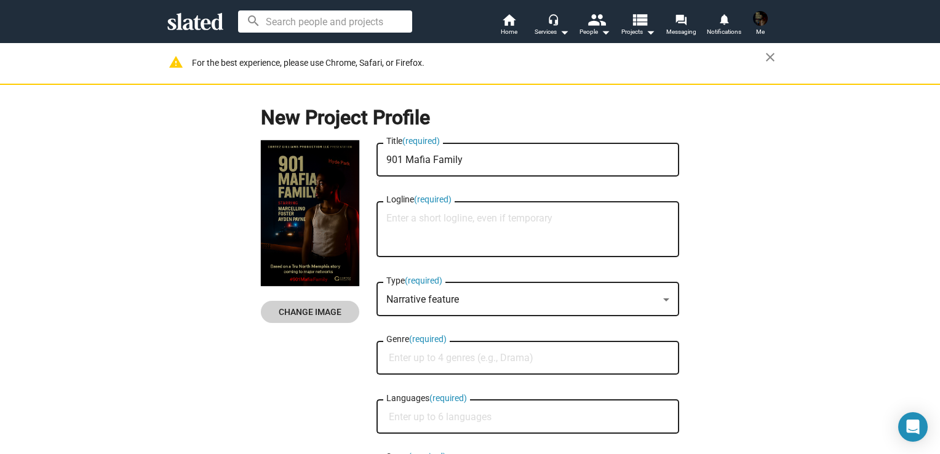
click at [456, 220] on textarea "Logline (required)" at bounding box center [527, 229] width 283 height 33
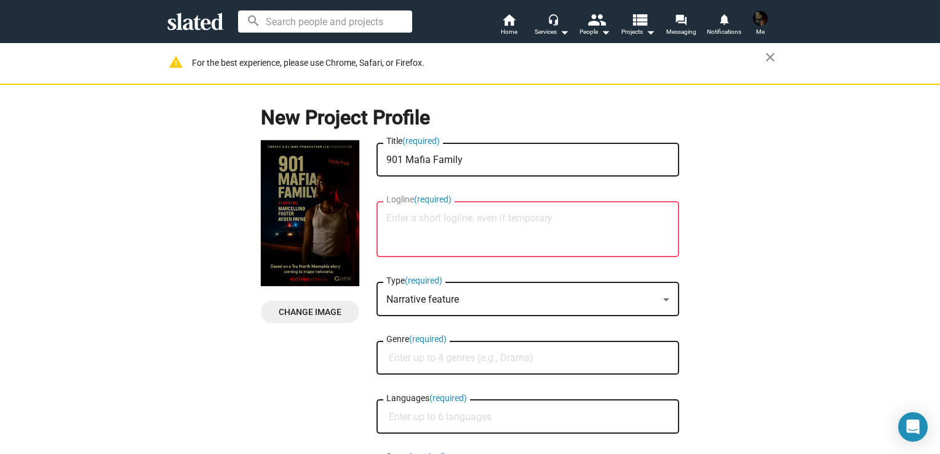
click at [426, 217] on textarea "Logline (required)" at bounding box center [527, 229] width 283 height 33
paste textarea "After witnessing his father’s murder, fifteen-year-old [PERSON_NAME] is pulled …"
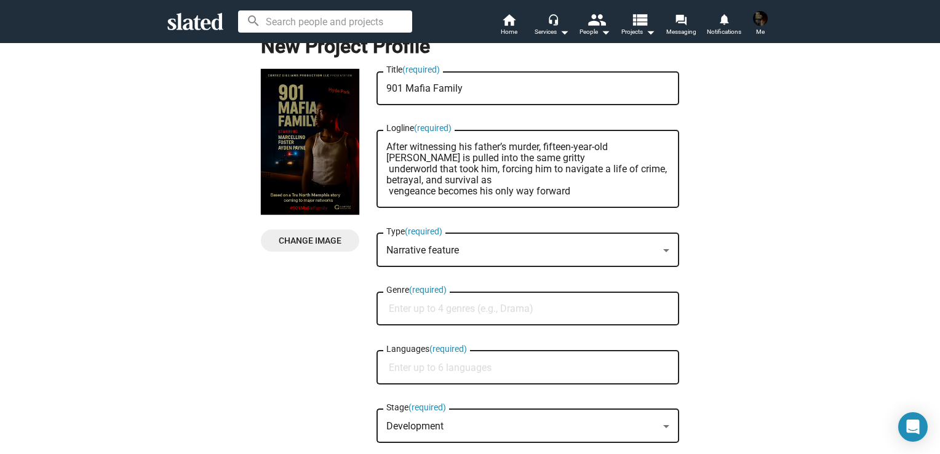
scroll to position [123, 0]
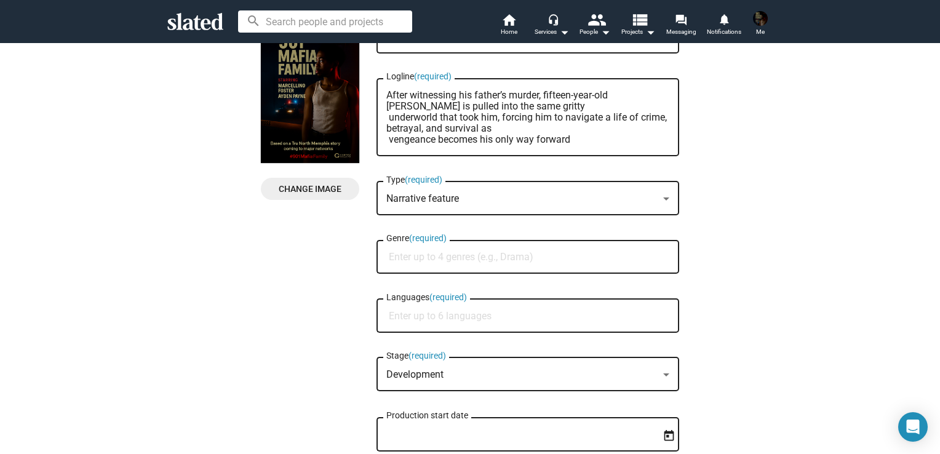
type textarea "After witnessing his father’s murder, fifteen-year-old [PERSON_NAME] is pulled …"
click at [620, 199] on div "Narrative feature" at bounding box center [522, 199] width 272 height 13
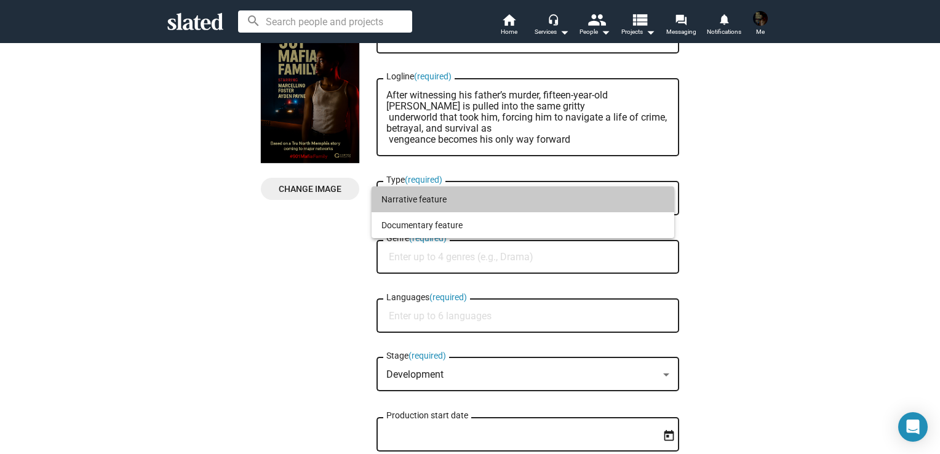
click at [391, 196] on span "Narrative feature" at bounding box center [522, 199] width 283 height 26
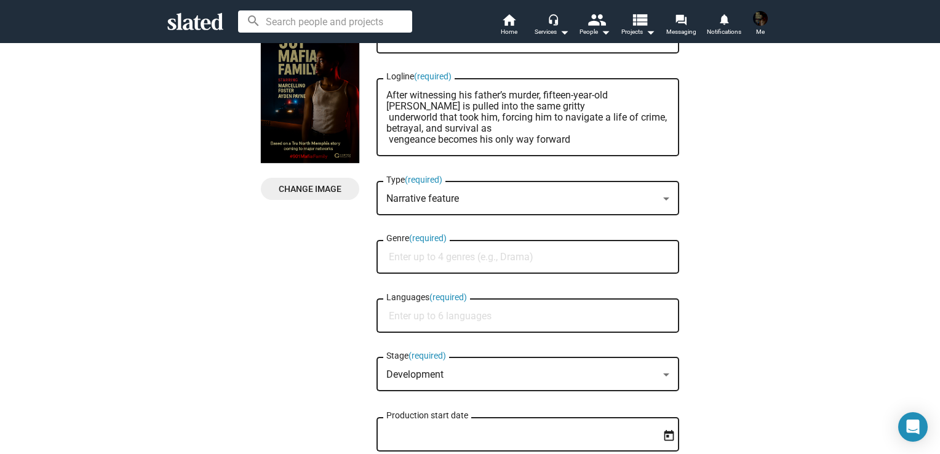
click at [475, 263] on input "Genre (required)" at bounding box center [530, 257] width 283 height 11
type input "crime"
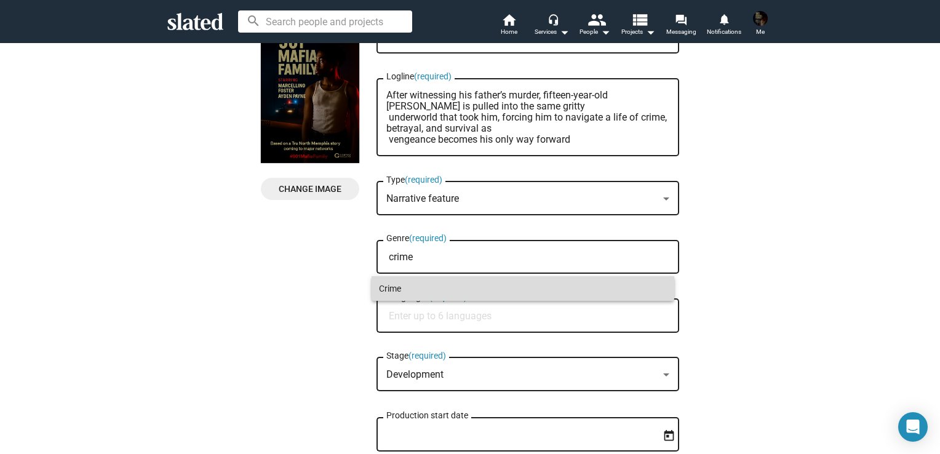
click at [422, 290] on span "Crime" at bounding box center [523, 288] width 288 height 25
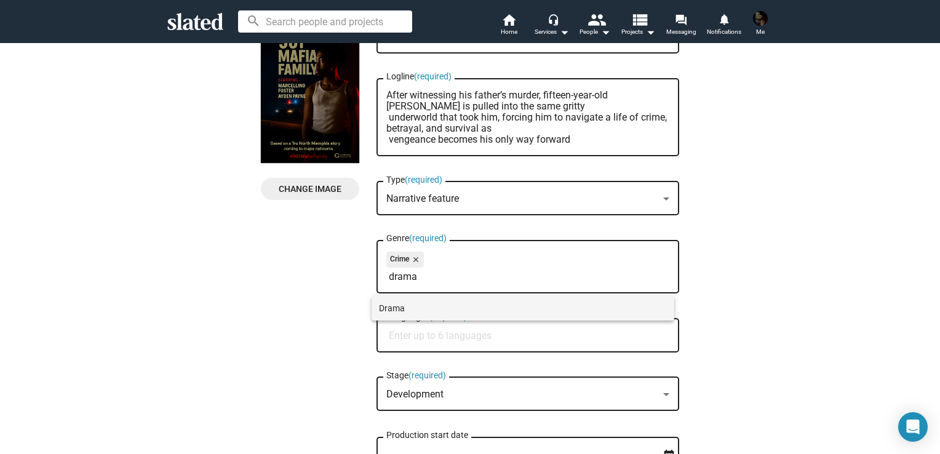
type input "drama"
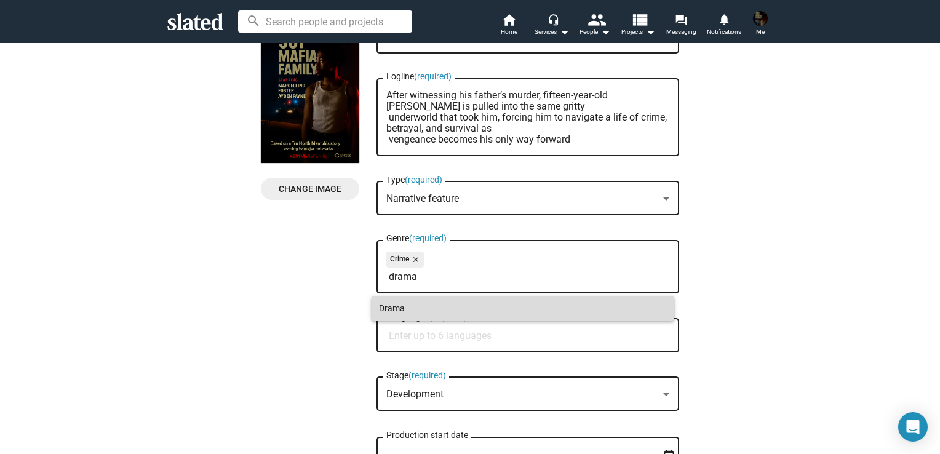
click at [415, 308] on span "Drama" at bounding box center [523, 308] width 288 height 25
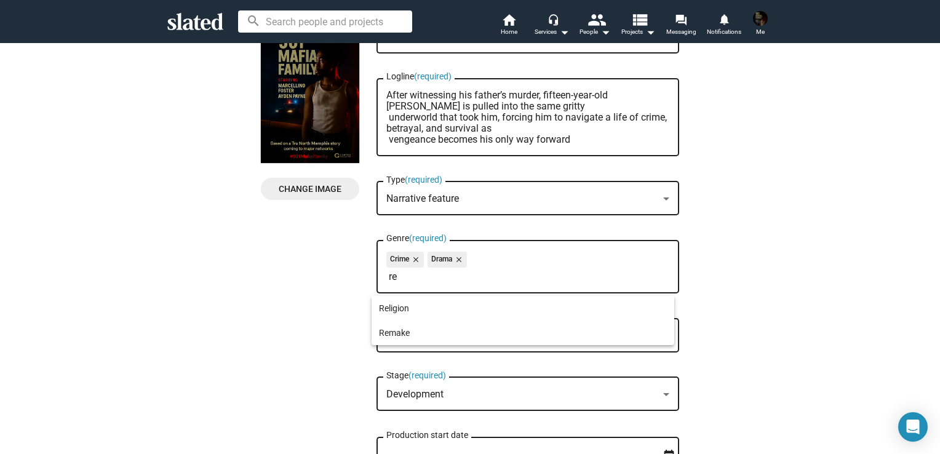
type input "r"
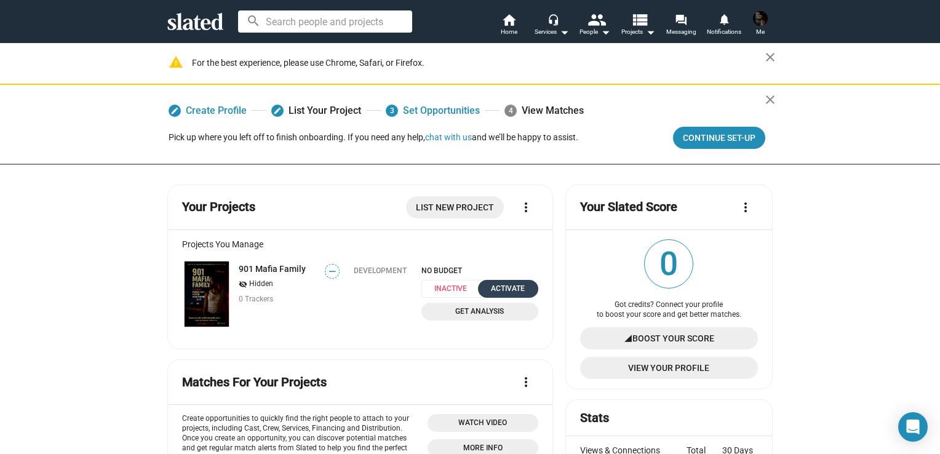
click at [487, 287] on div "Activate" at bounding box center [508, 288] width 46 height 13
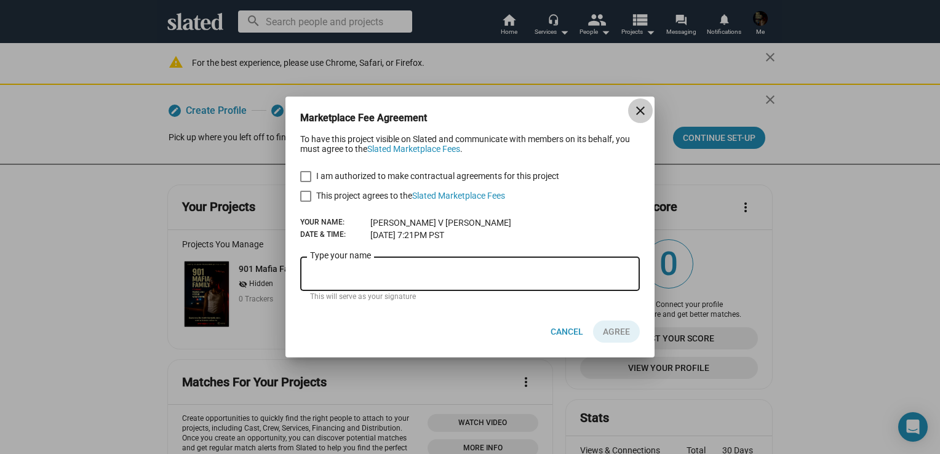
click at [645, 114] on mat-icon "close" at bounding box center [640, 110] width 15 height 15
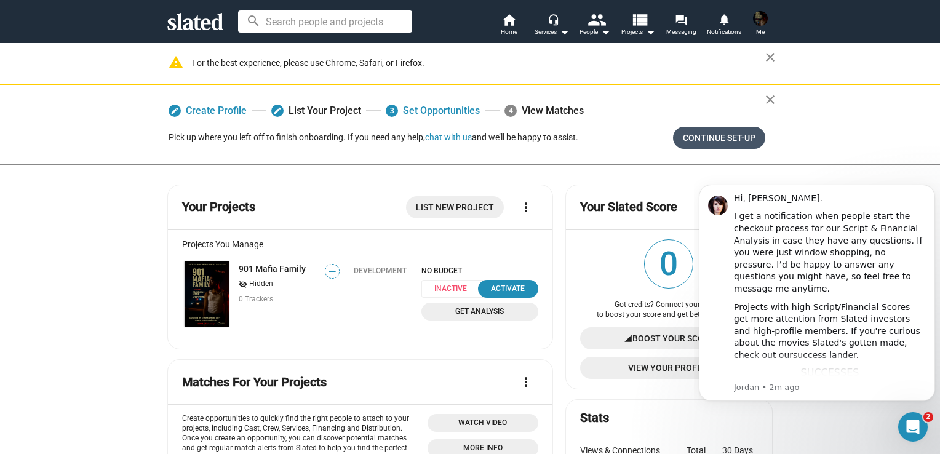
click at [753, 137] on button "Continue Set-up" at bounding box center [719, 138] width 92 height 22
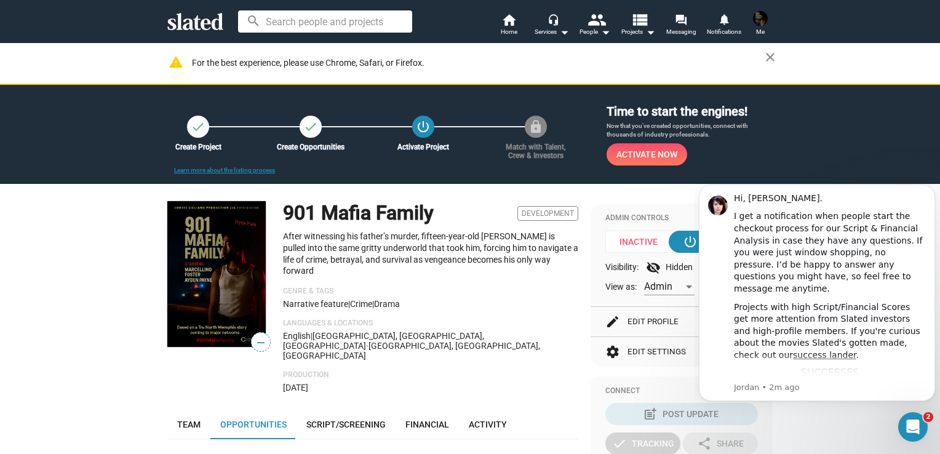
click at [765, 22] on img at bounding box center [760, 18] width 15 height 15
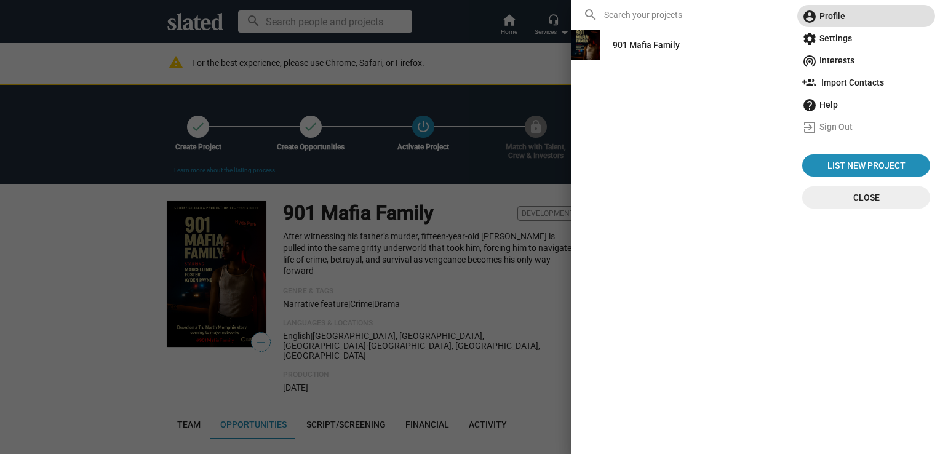
click at [834, 16] on span "account_circle Profile" at bounding box center [866, 16] width 128 height 22
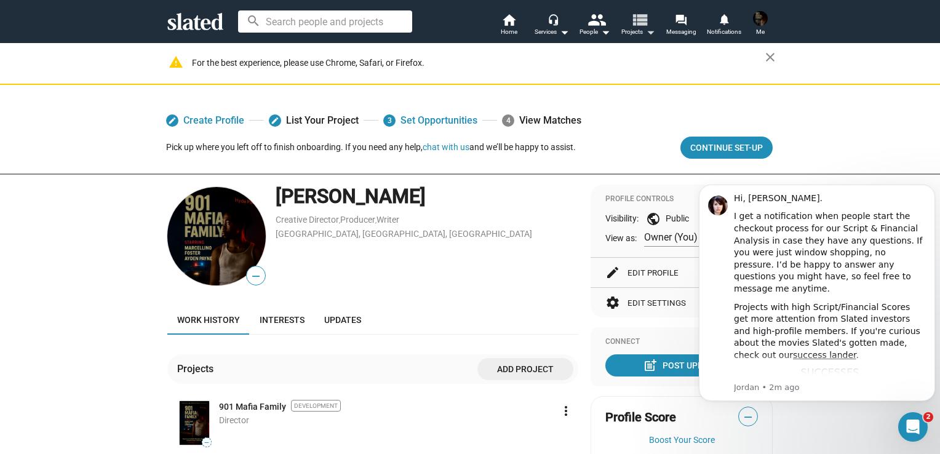
click at [651, 34] on mat-icon "arrow_drop_down" at bounding box center [650, 32] width 15 height 15
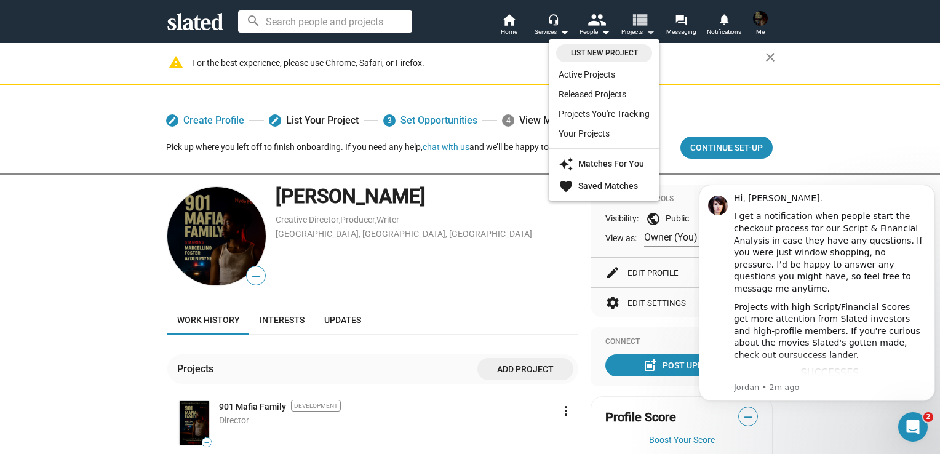
click at [651, 34] on div at bounding box center [470, 227] width 940 height 454
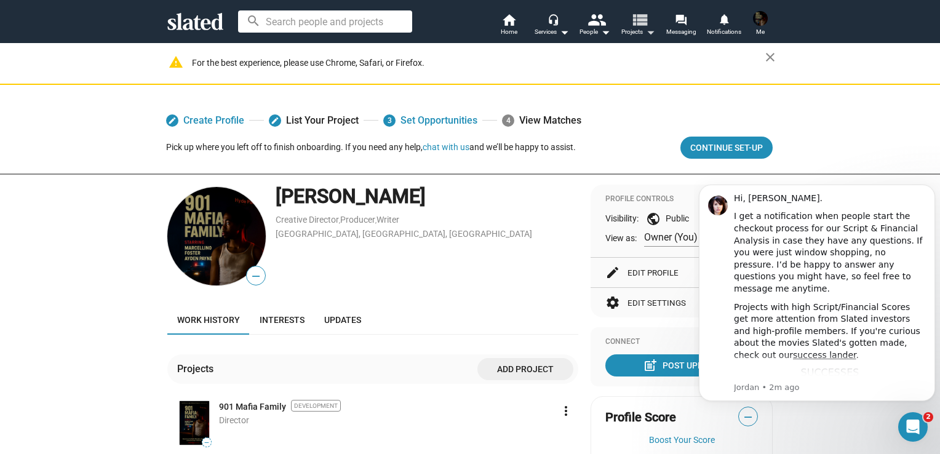
click at [651, 34] on mat-icon "arrow_drop_down" at bounding box center [650, 32] width 15 height 15
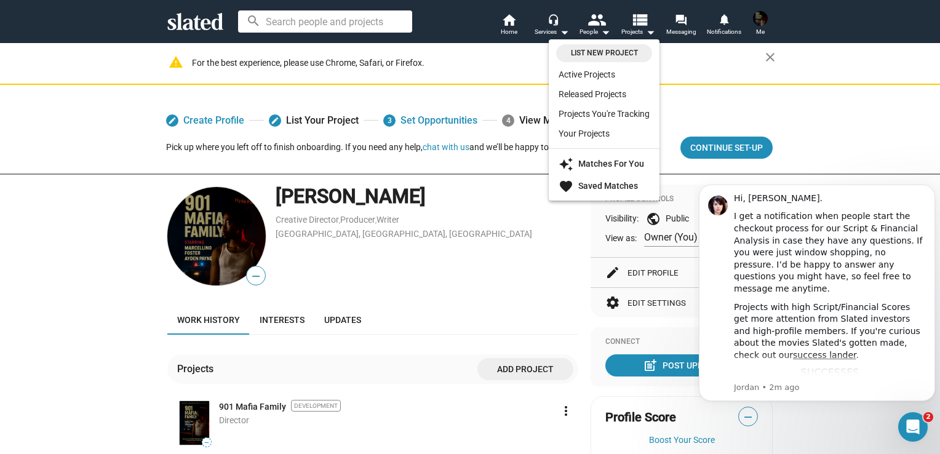
click at [515, 28] on div at bounding box center [470, 227] width 940 height 454
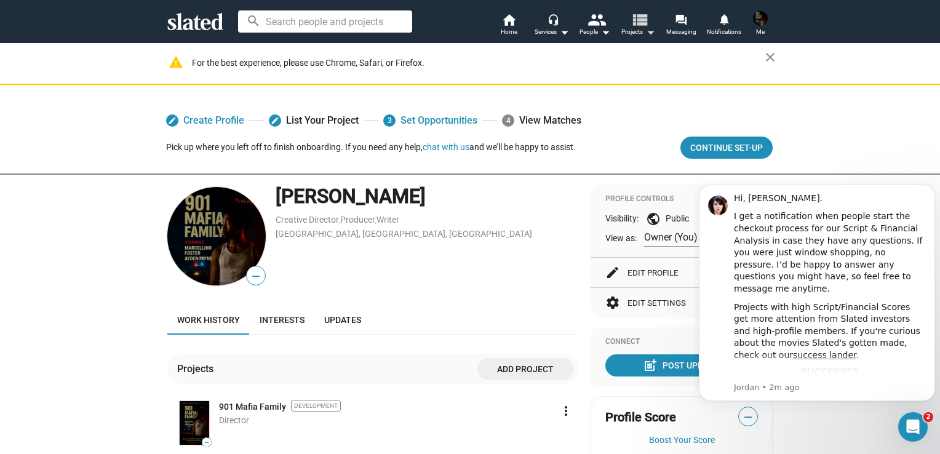
click at [647, 28] on mat-icon "view_list" at bounding box center [640, 19] width 18 height 18
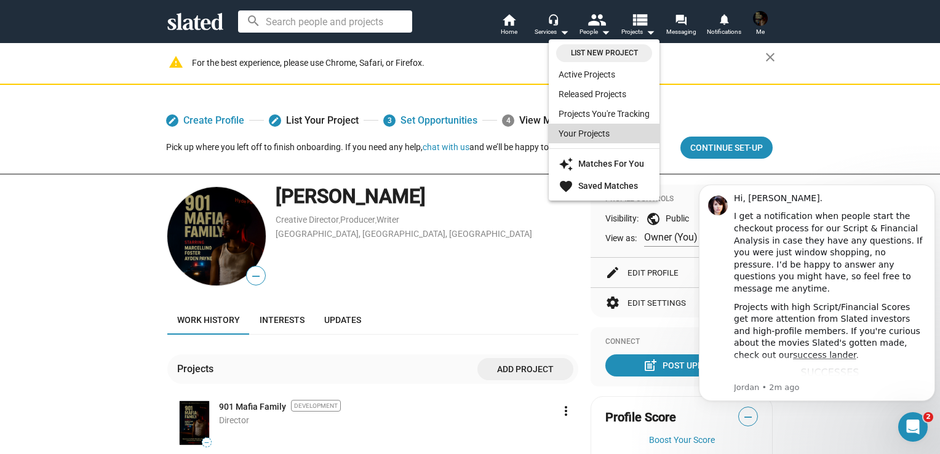
click at [615, 135] on link "Your Projects" at bounding box center [604, 134] width 111 height 20
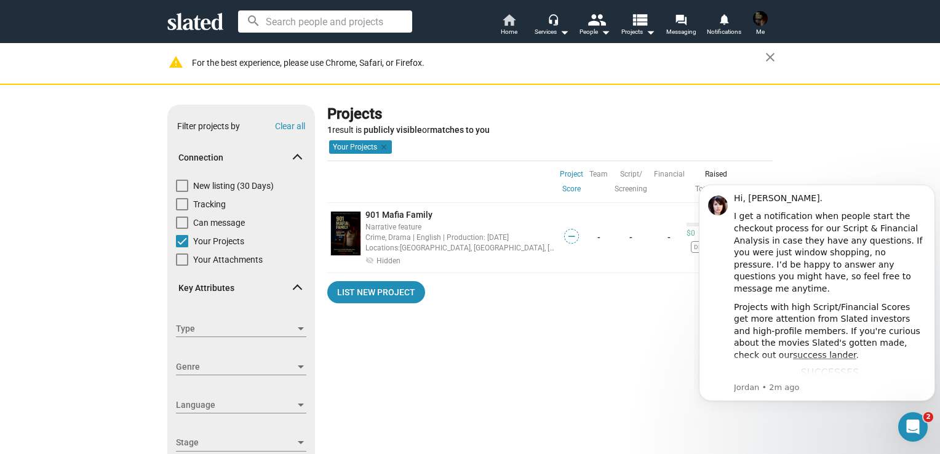
click at [499, 28] on link "home Home" at bounding box center [508, 25] width 43 height 27
